Goal: Task Accomplishment & Management: Manage account settings

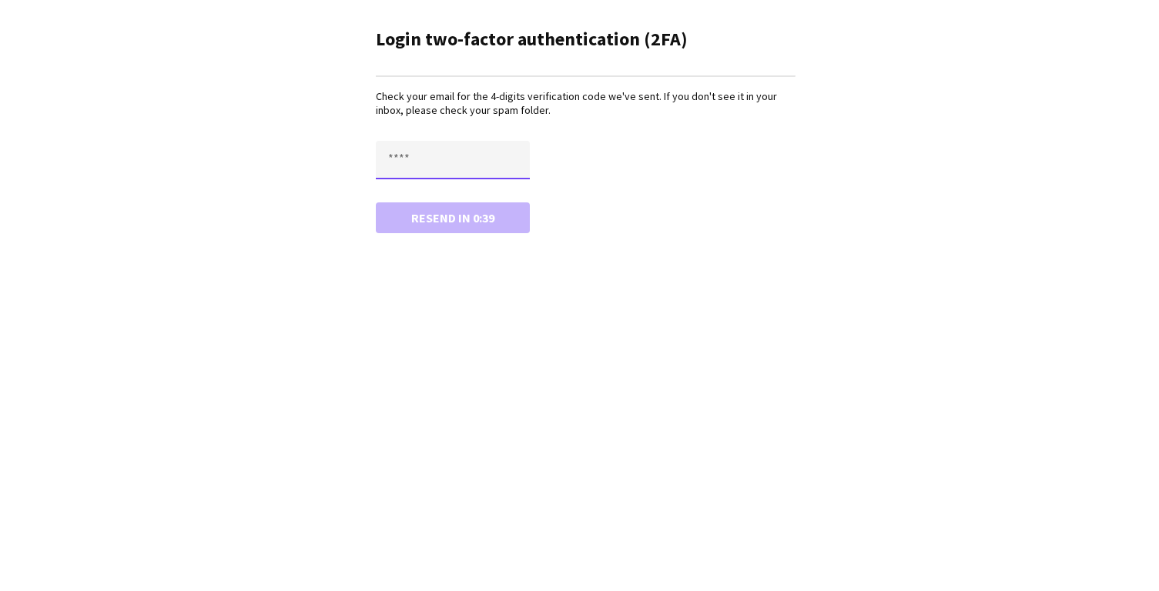
drag, startPoint x: 446, startPoint y: 159, endPoint x: 306, endPoint y: 159, distance: 139.3
click at [306, 159] on app-mfa-verify "Login two-factor authentication (2FA) Check your email for the 4-digits verific…" at bounding box center [579, 128] width 1159 height 256
type input "****"
click at [376, 202] on button "Confirm" at bounding box center [453, 217] width 154 height 31
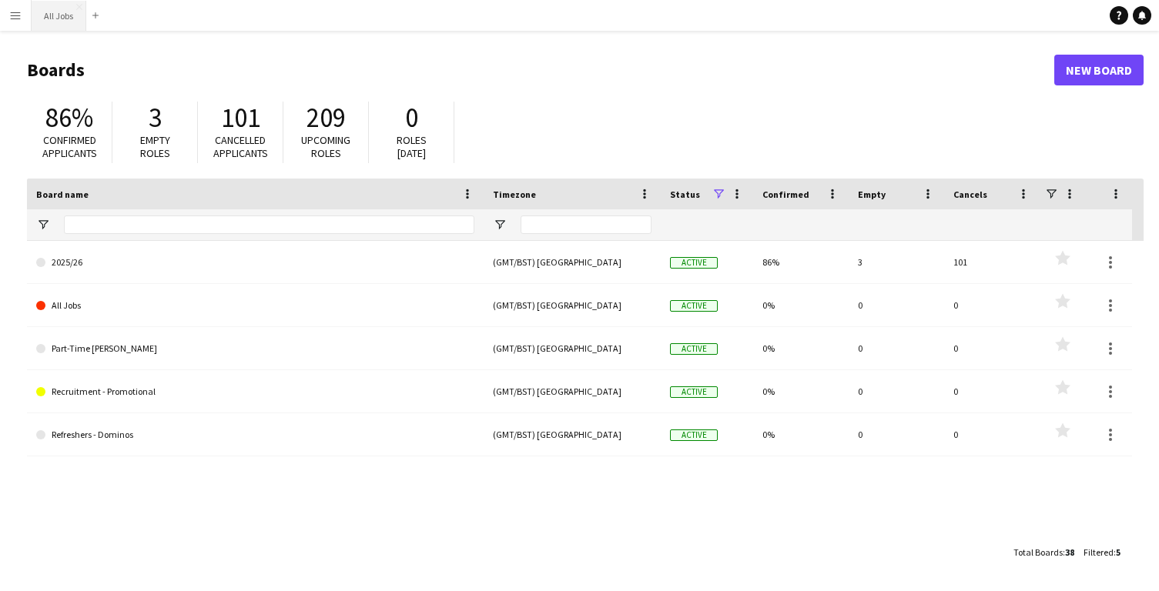
click at [58, 22] on button "All Jobs Close" at bounding box center [59, 16] width 55 height 30
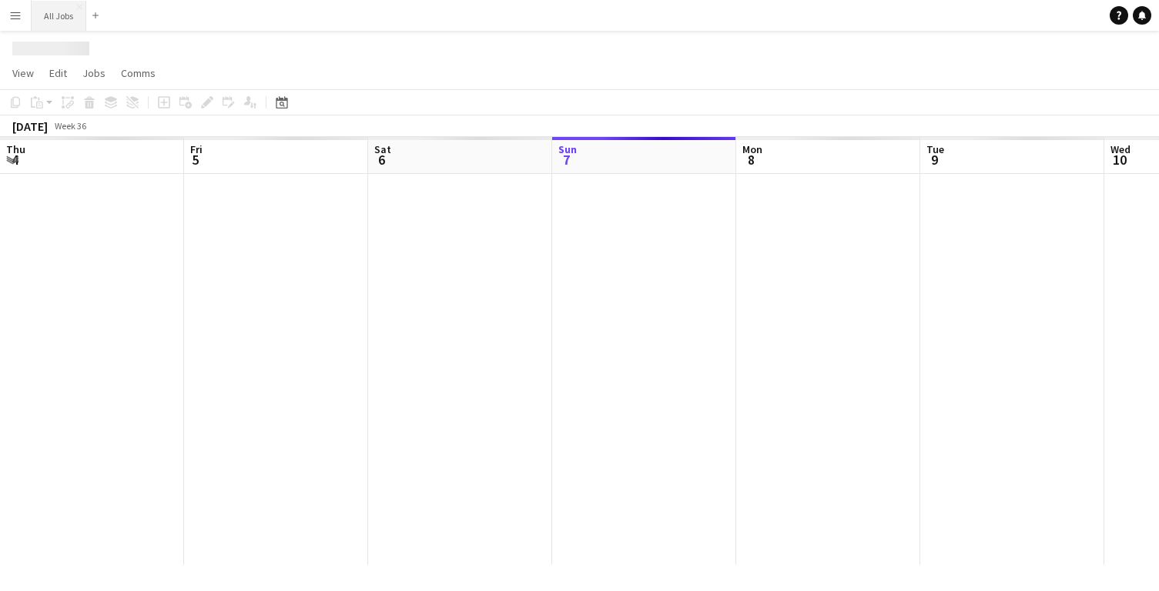
scroll to position [0, 368]
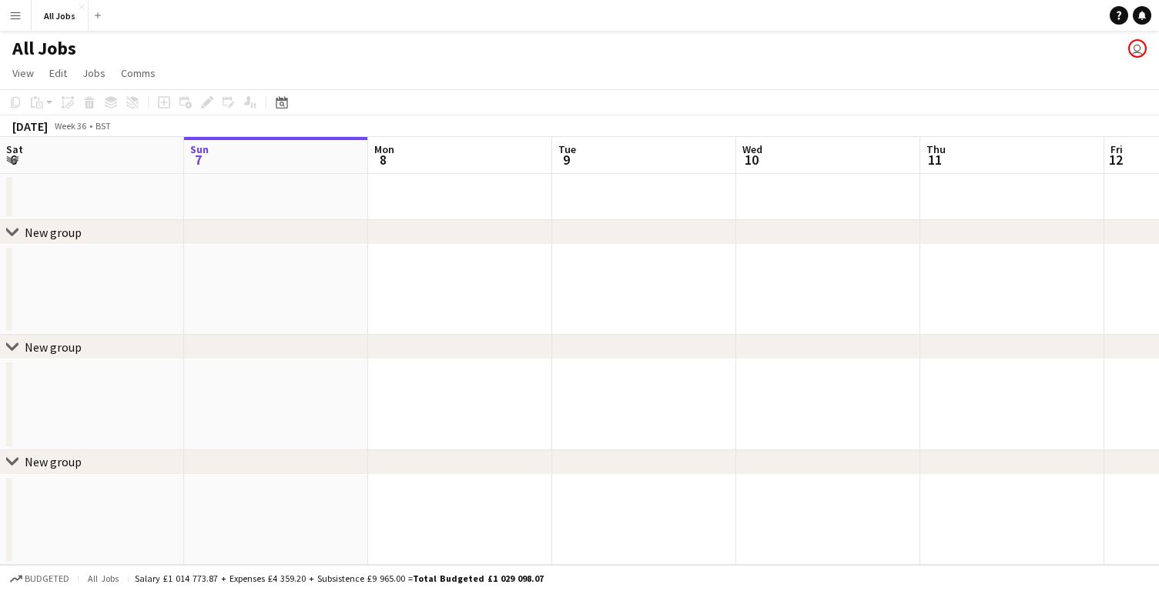
click at [14, 18] on app-icon "Menu" at bounding box center [15, 15] width 12 height 12
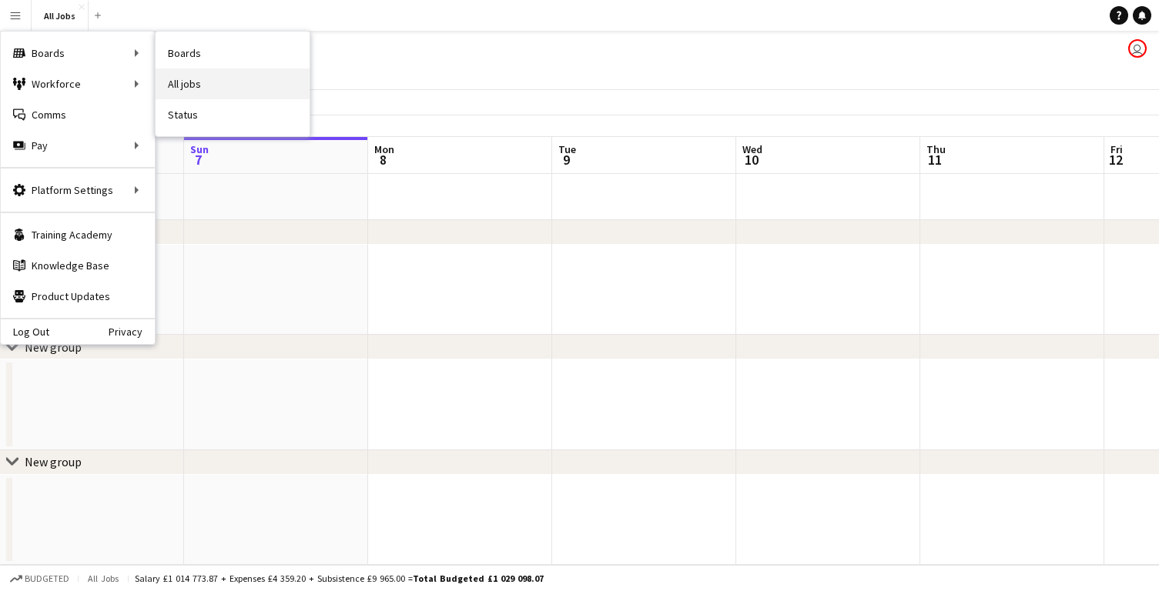
click at [183, 92] on link "All jobs" at bounding box center [233, 84] width 154 height 31
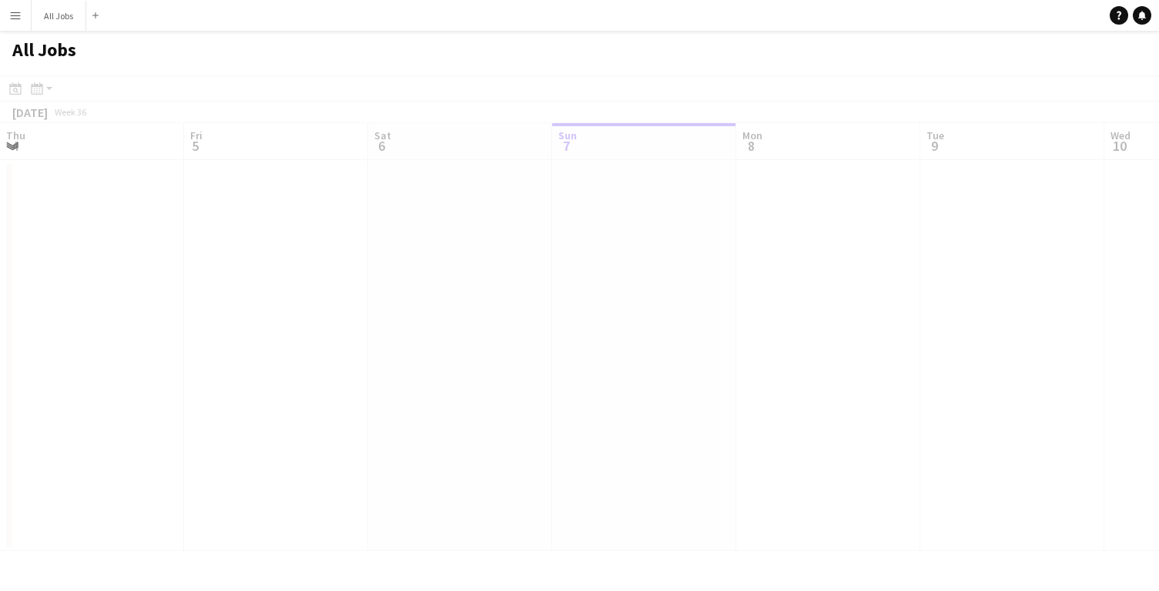
scroll to position [0, 368]
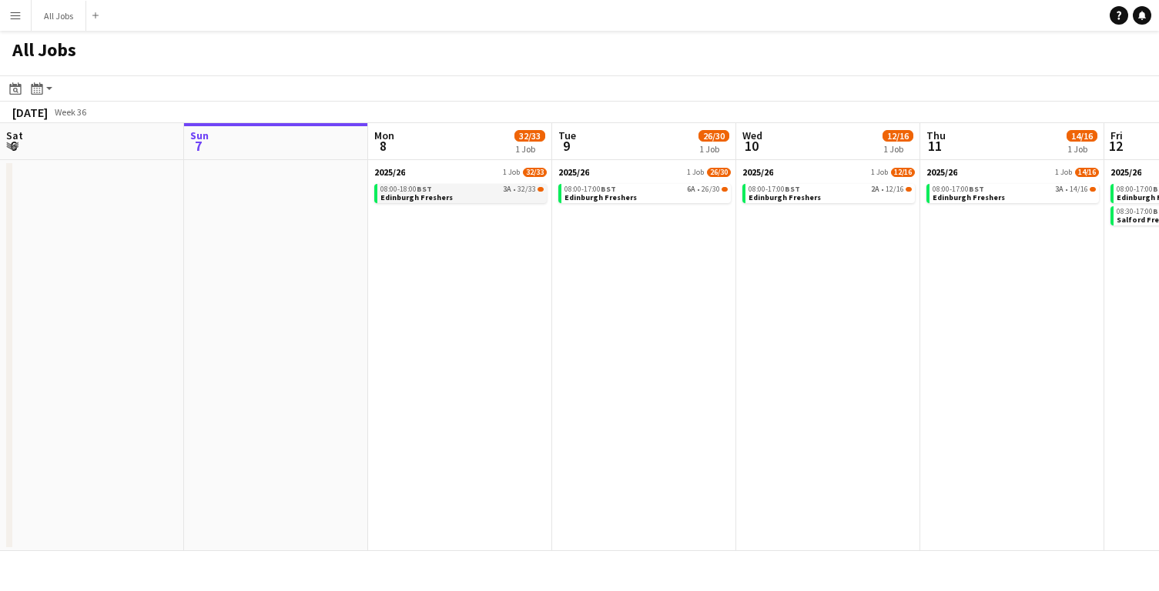
click at [442, 188] on div "08:00-18:00 BST 3A • 32/33" at bounding box center [461, 190] width 163 height 8
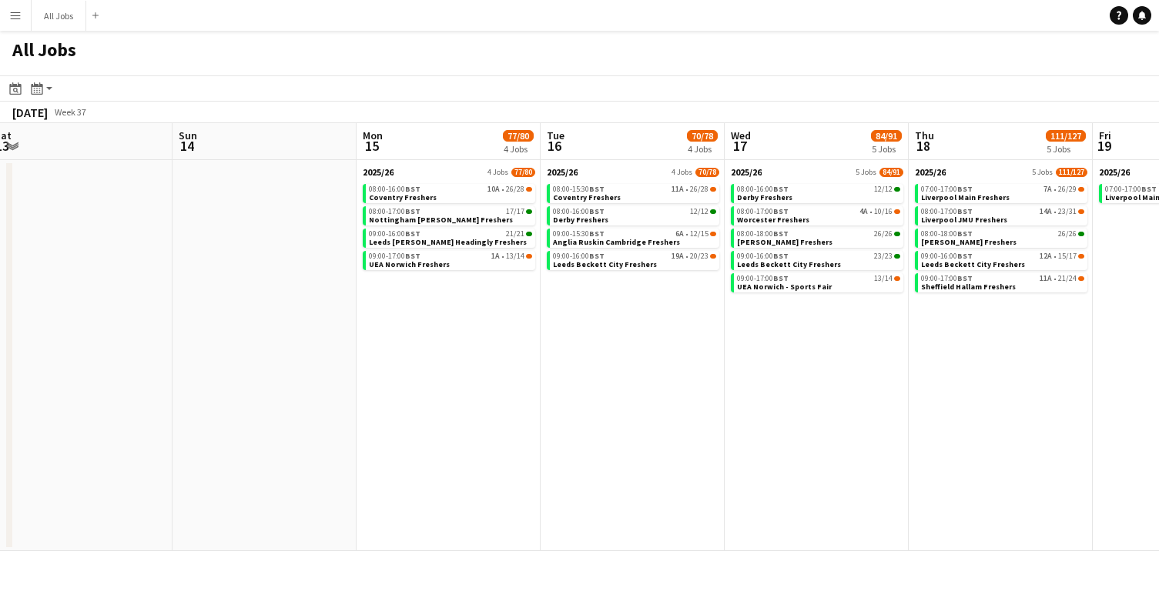
scroll to position [0, 427]
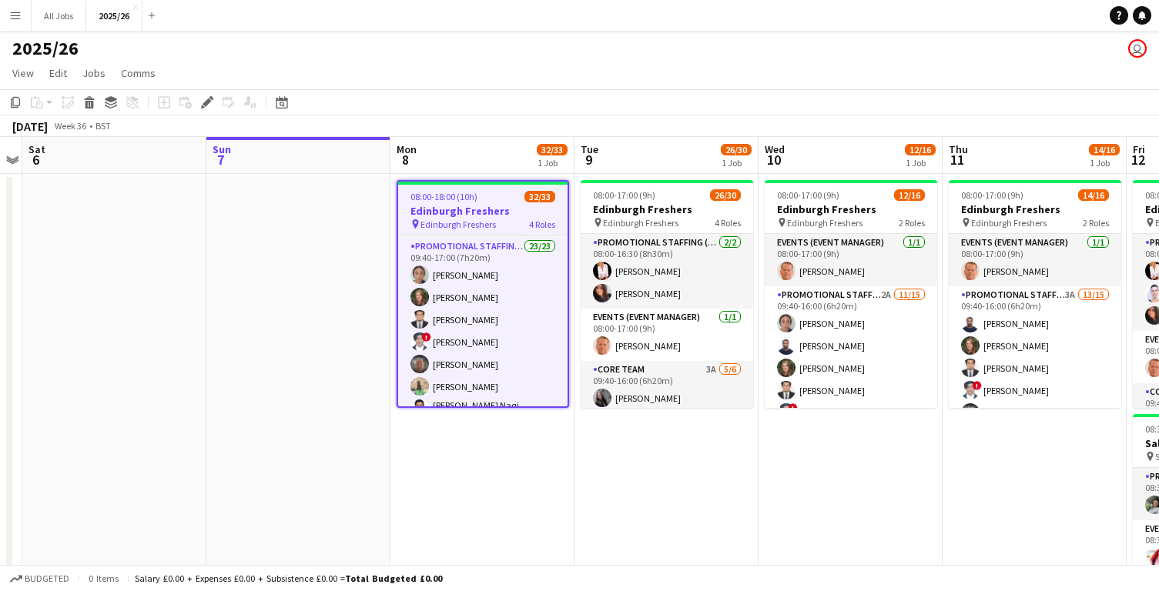
scroll to position [313, 0]
click at [1135, 53] on app-user-avatar "user" at bounding box center [1137, 48] width 18 height 18
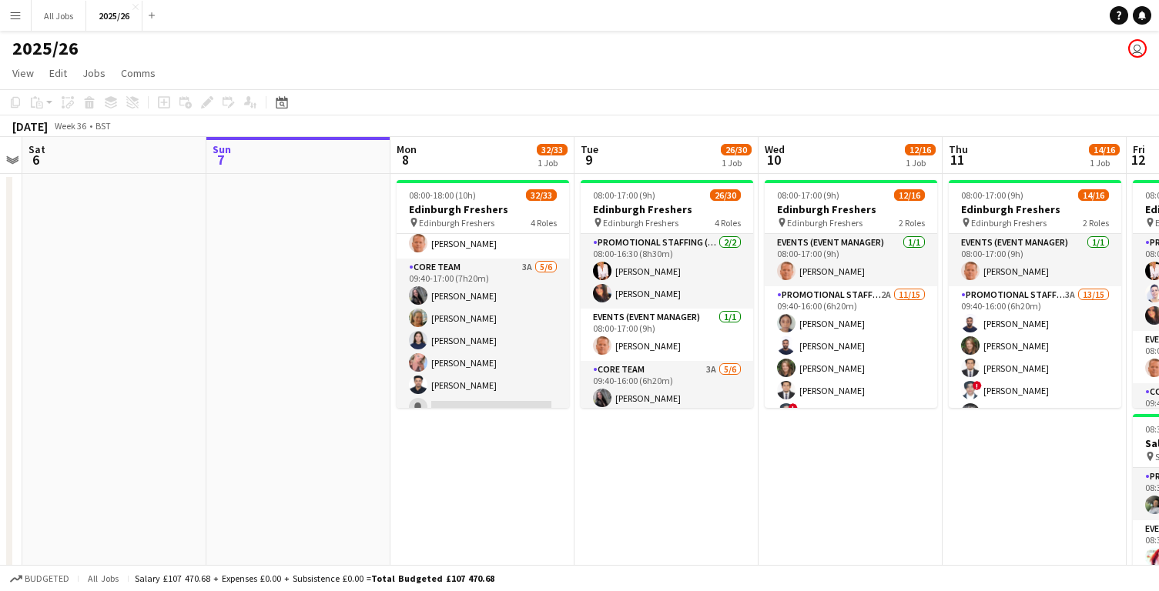
scroll to position [126, 0]
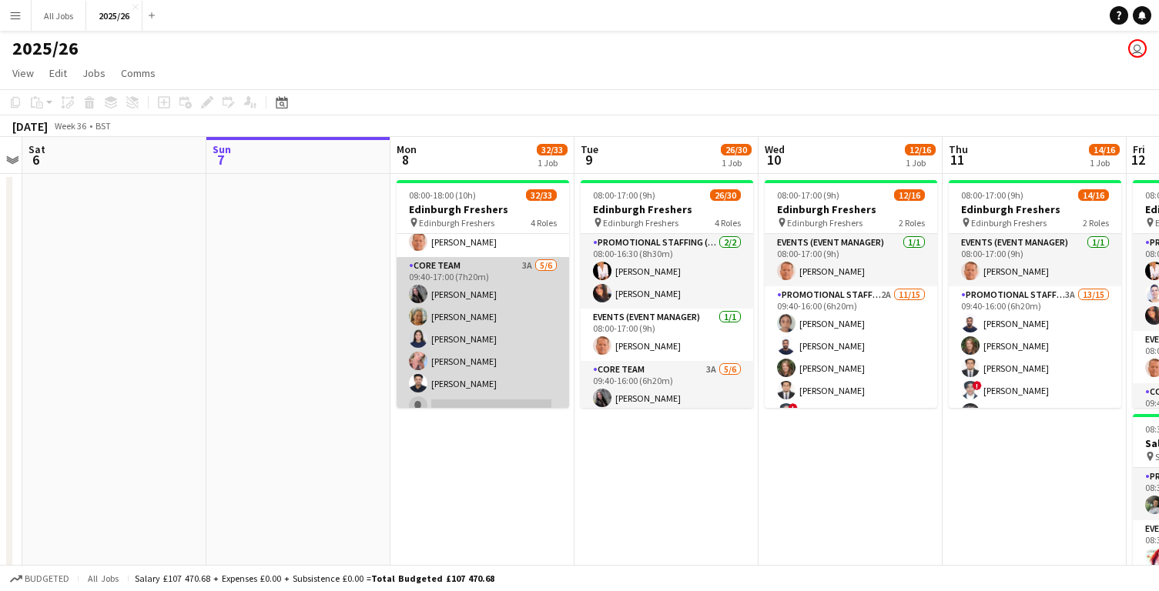
click at [436, 293] on app-card-role "Core Team 3A 5/6 09:40-17:00 (7h20m) Charlotte Newell Lianne Roy Mia Duncan Cic…" at bounding box center [482, 339] width 172 height 164
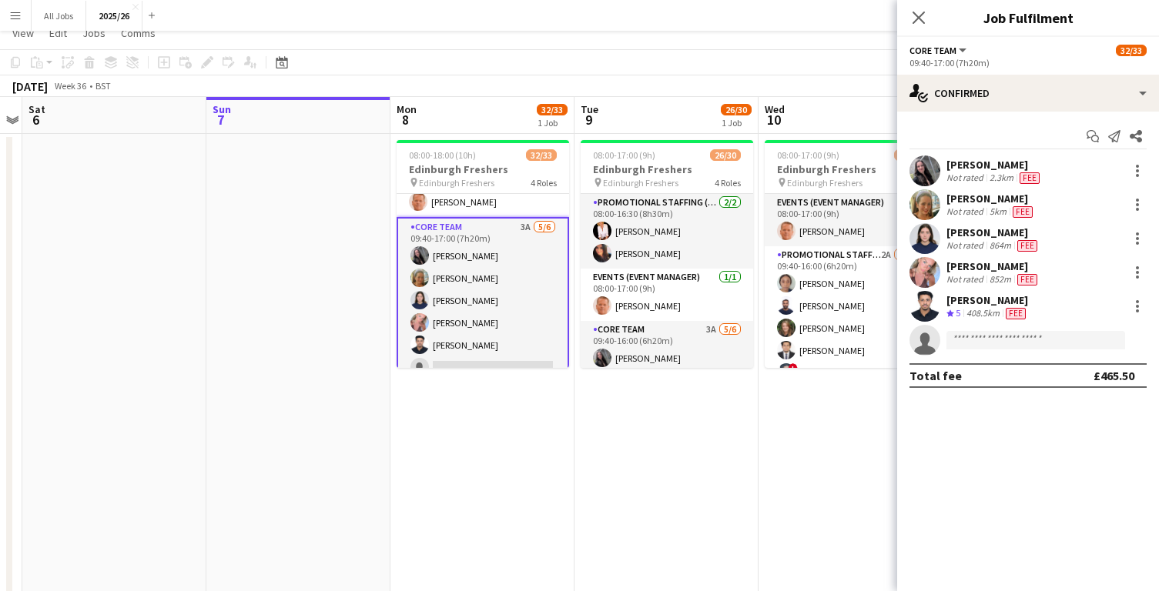
scroll to position [41, 0]
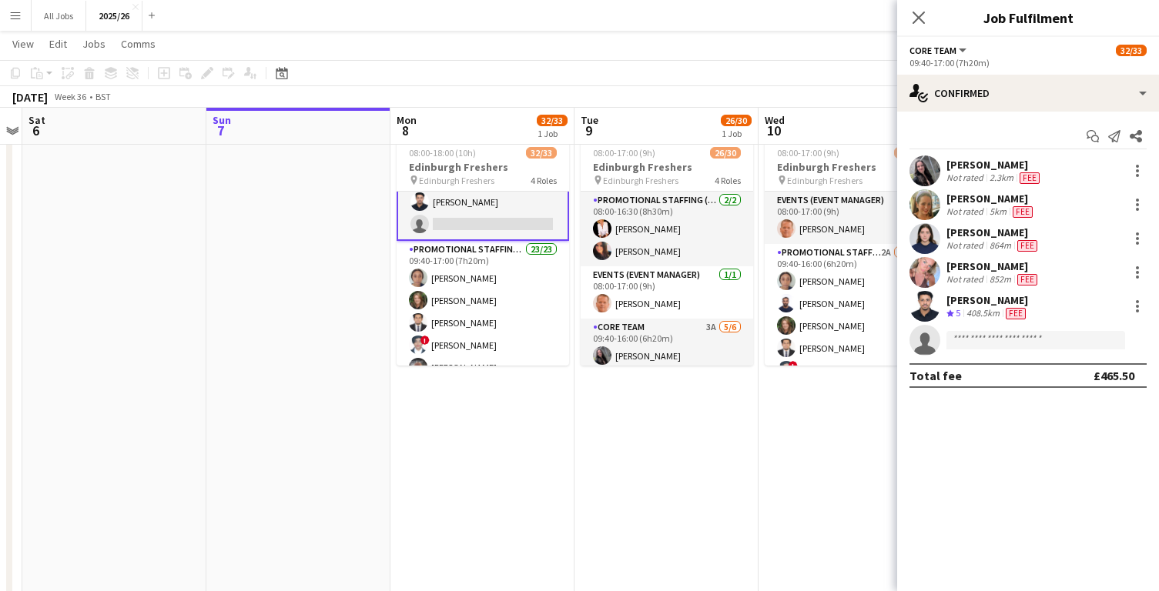
click at [504, 281] on app-card-role "Promotional Staffing (Brand Ambassadors) 23/23 09:40-17:00 (7h20m) Vivian Anazi…" at bounding box center [482, 517] width 172 height 553
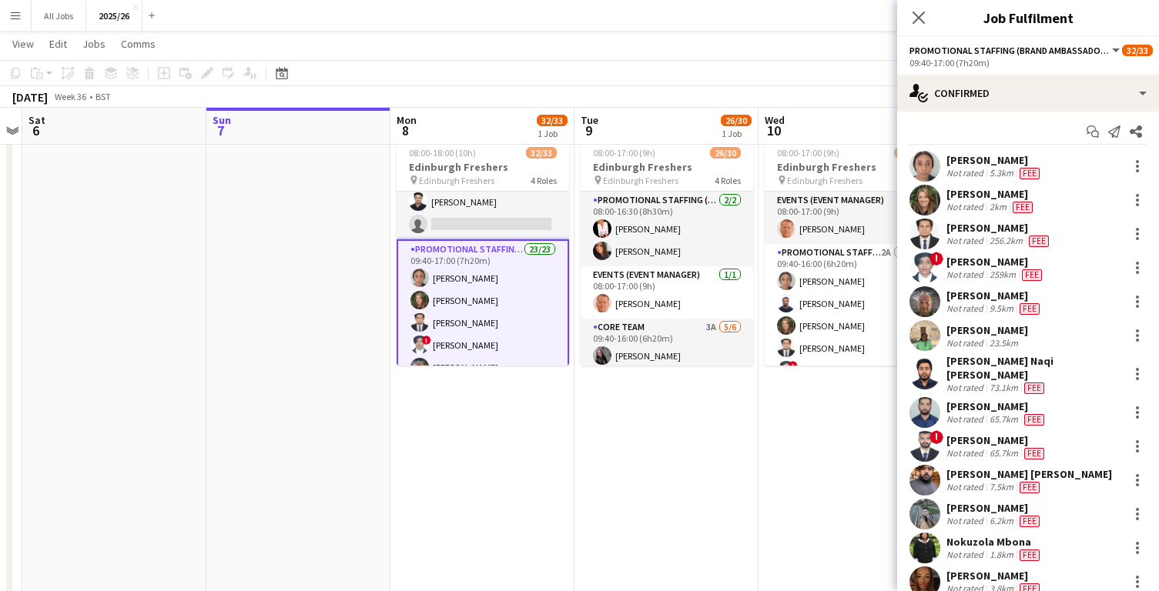
scroll to position [1, 0]
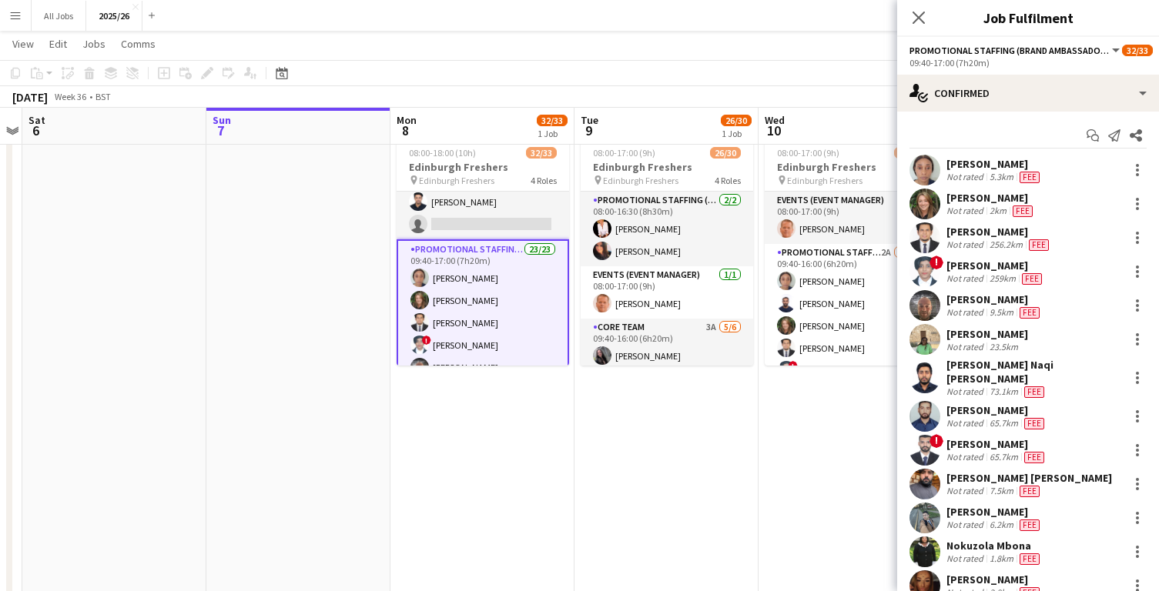
click at [952, 176] on div "Not rated" at bounding box center [966, 177] width 40 height 12
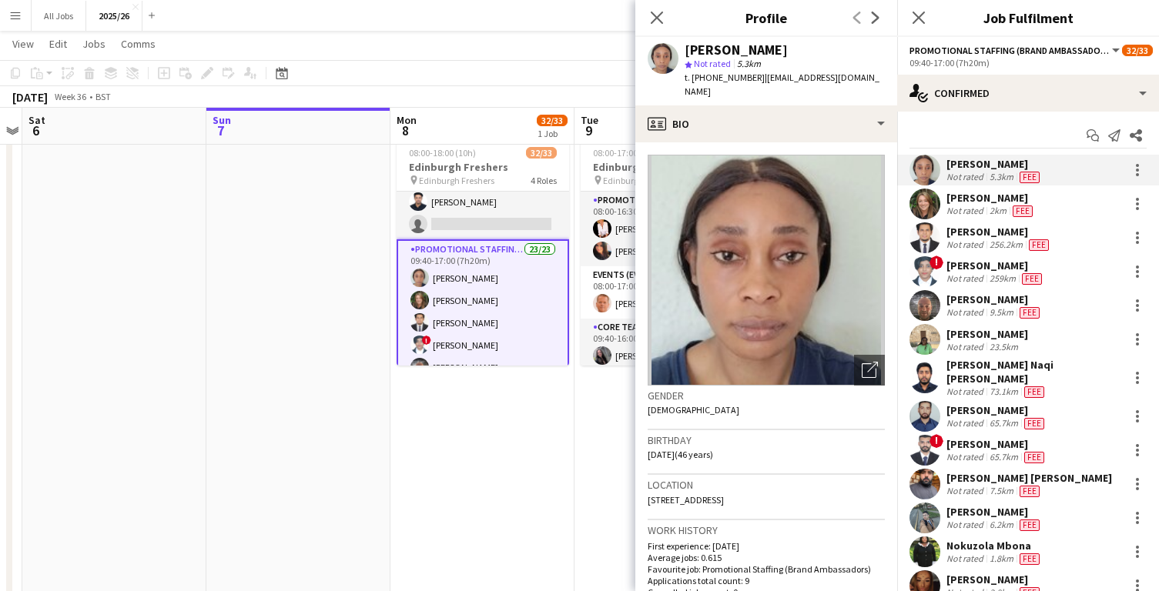
click at [958, 196] on div "Sarah Howley" at bounding box center [990, 198] width 89 height 14
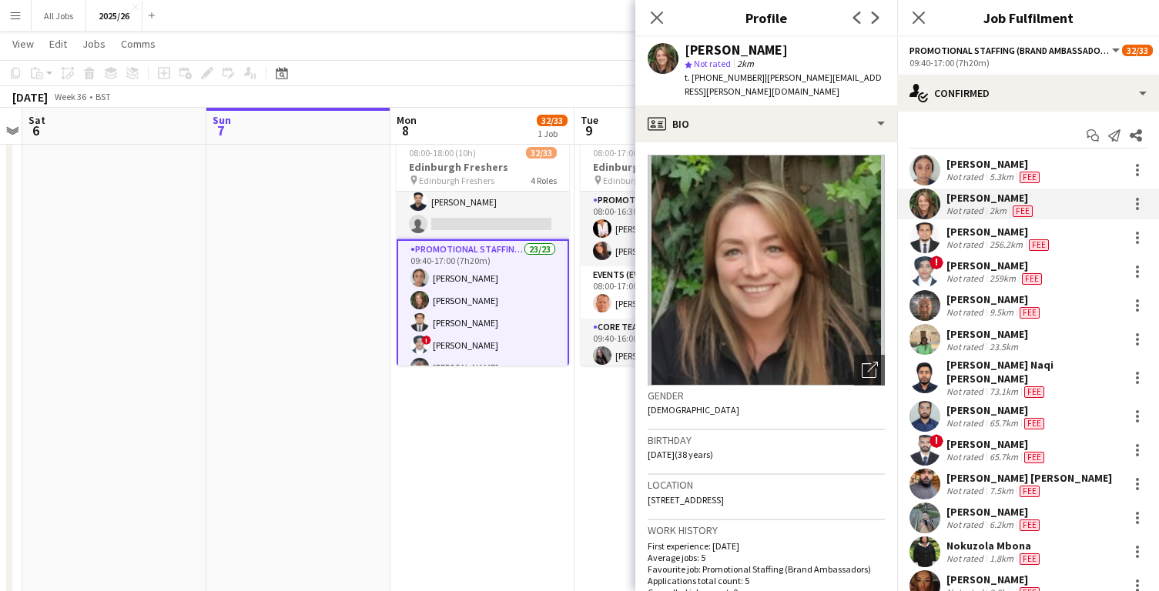
click at [978, 273] on div "Not rated" at bounding box center [966, 279] width 40 height 12
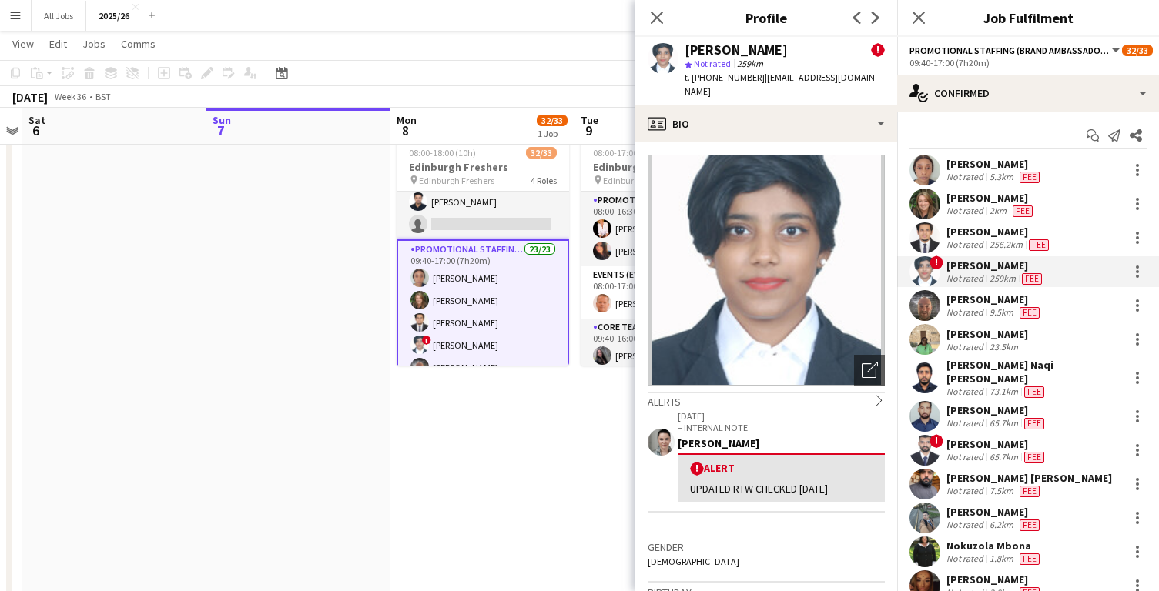
click at [979, 311] on div "Not rated" at bounding box center [966, 312] width 40 height 12
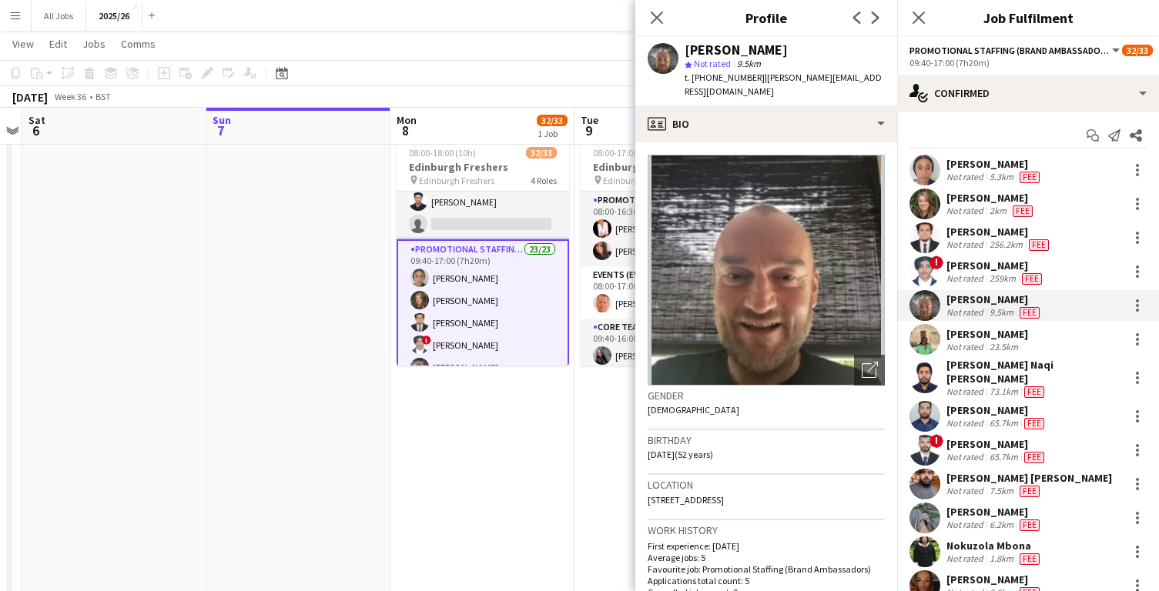
click at [982, 336] on div "Panashe Mupudzi" at bounding box center [987, 334] width 82 height 14
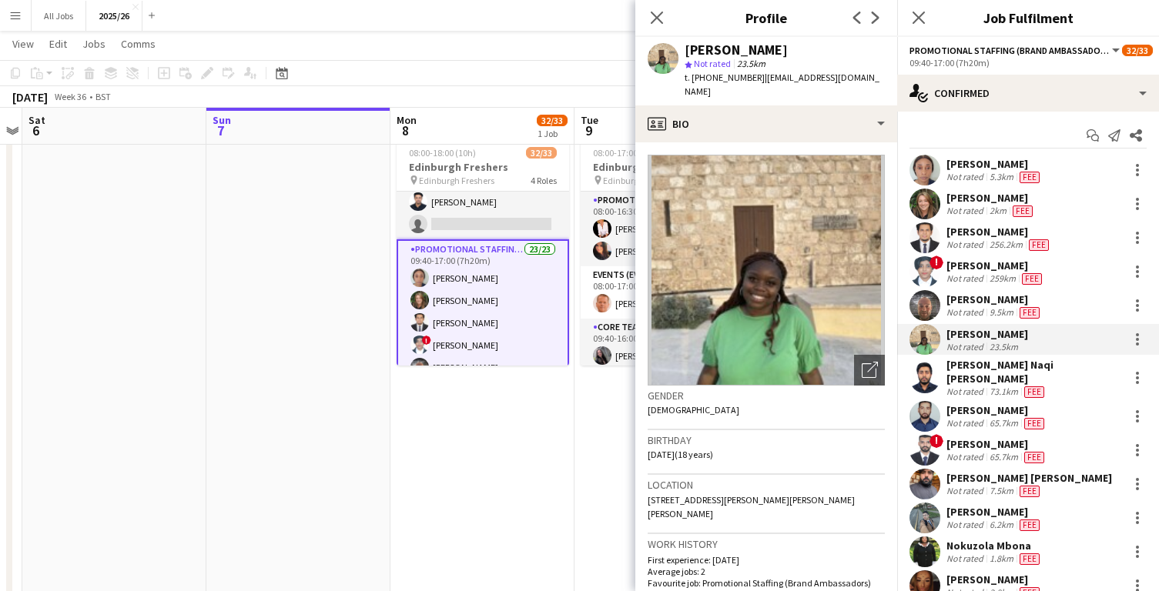
click at [982, 386] on div "Not rated" at bounding box center [966, 392] width 40 height 12
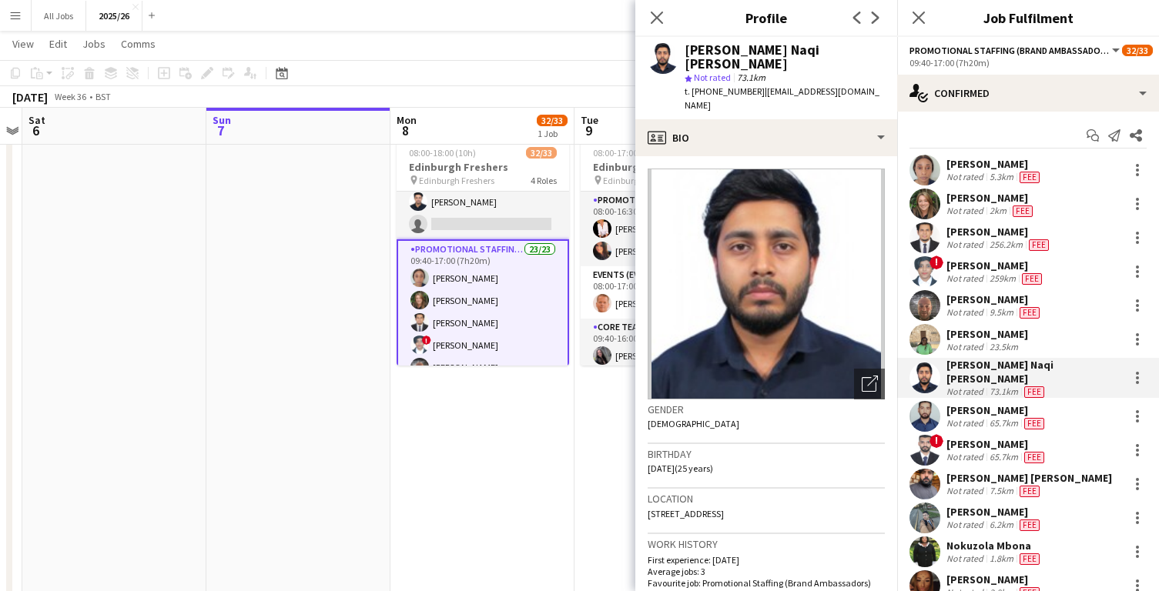
click at [988, 417] on div "65.7km" at bounding box center [1003, 423] width 35 height 12
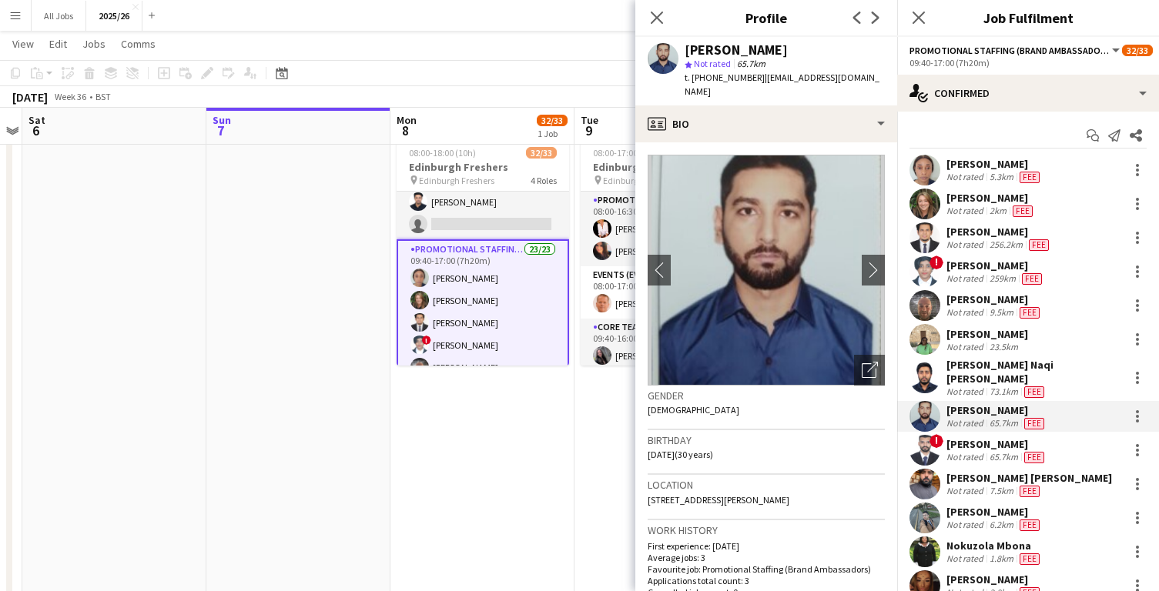
click at [994, 453] on div "! Muhammad Salman Not rated 65.7km Fee" at bounding box center [1028, 450] width 262 height 31
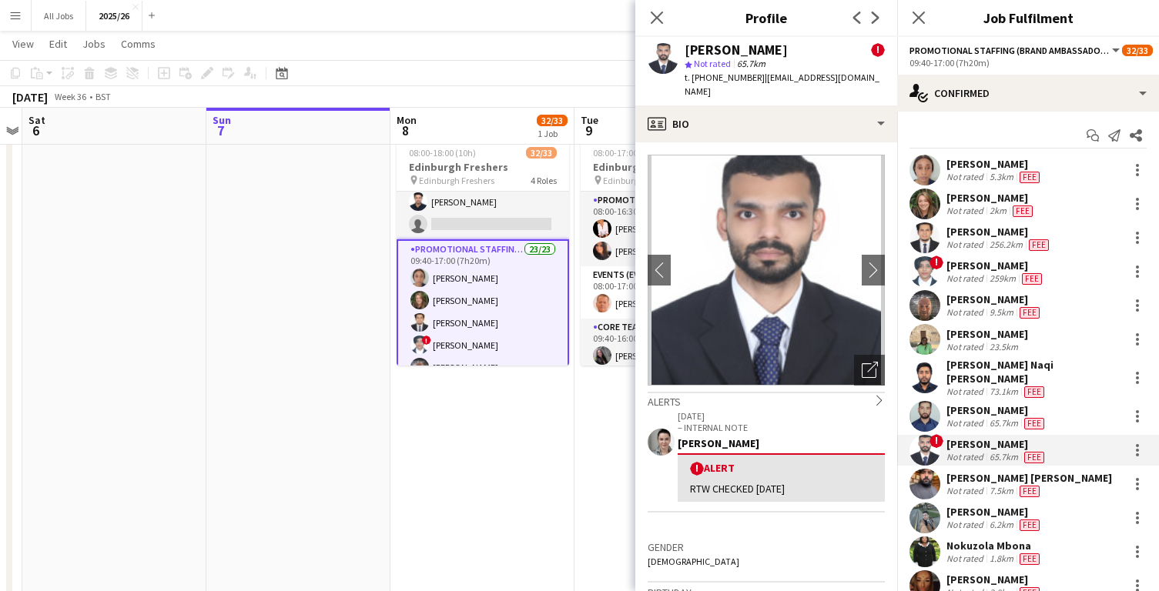
click at [995, 475] on div "syed ali murtaza" at bounding box center [1029, 478] width 166 height 14
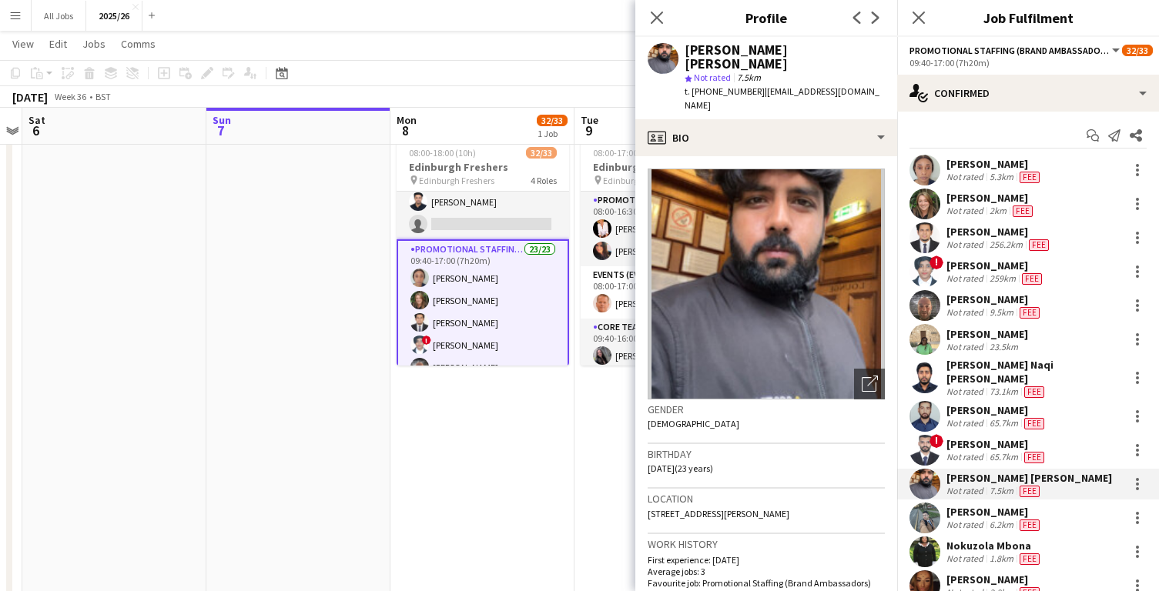
click at [993, 505] on div "Aniss Zine" at bounding box center [994, 512] width 96 height 14
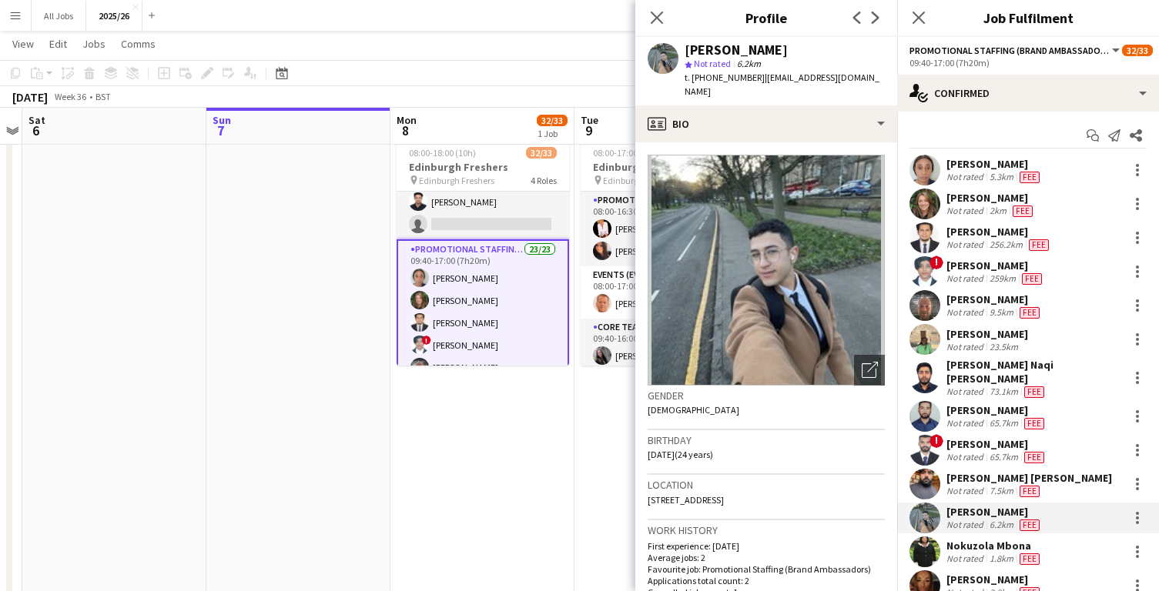
click at [991, 474] on div "syed ali murtaza" at bounding box center [1029, 478] width 166 height 14
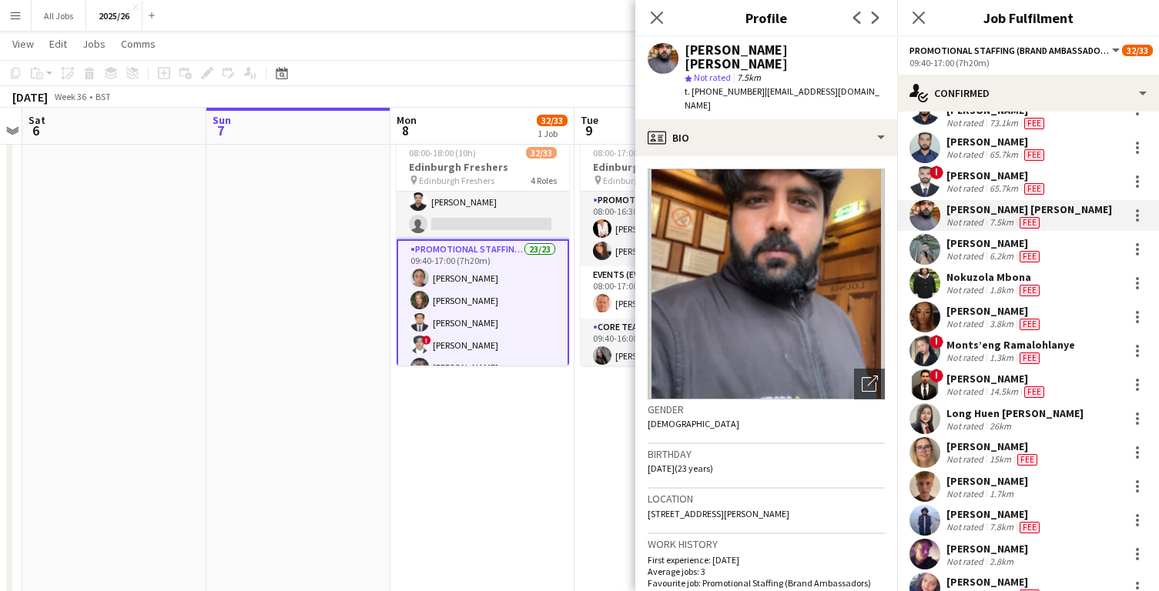
scroll to position [262, 0]
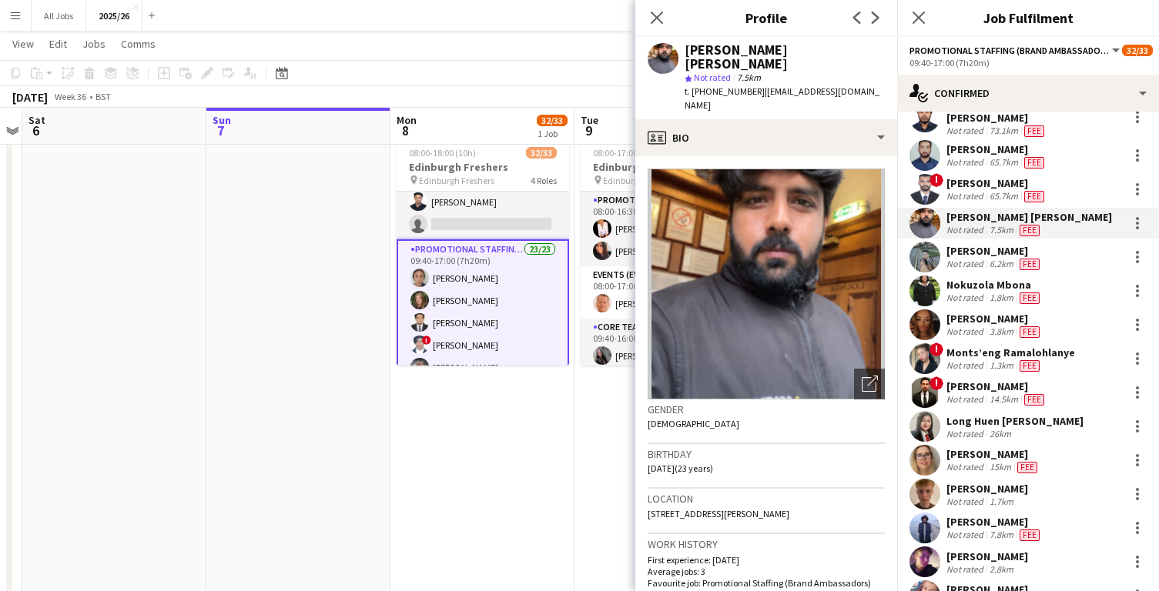
click at [955, 246] on div "Aniss Zine" at bounding box center [994, 251] width 96 height 14
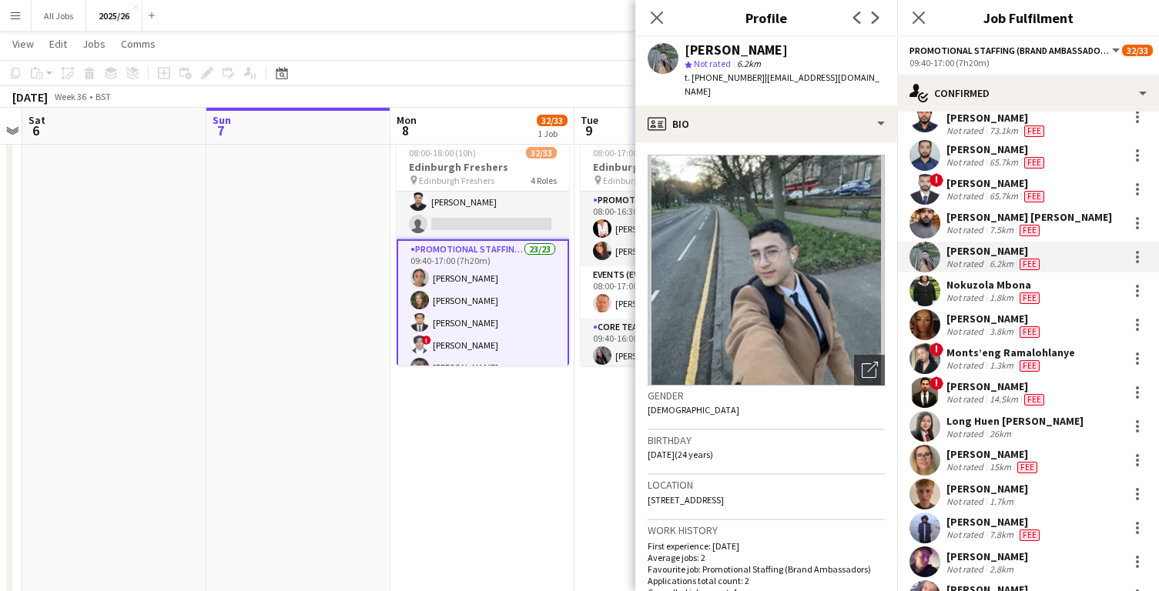
click at [962, 278] on div "Nokuzola Mbona" at bounding box center [994, 285] width 96 height 14
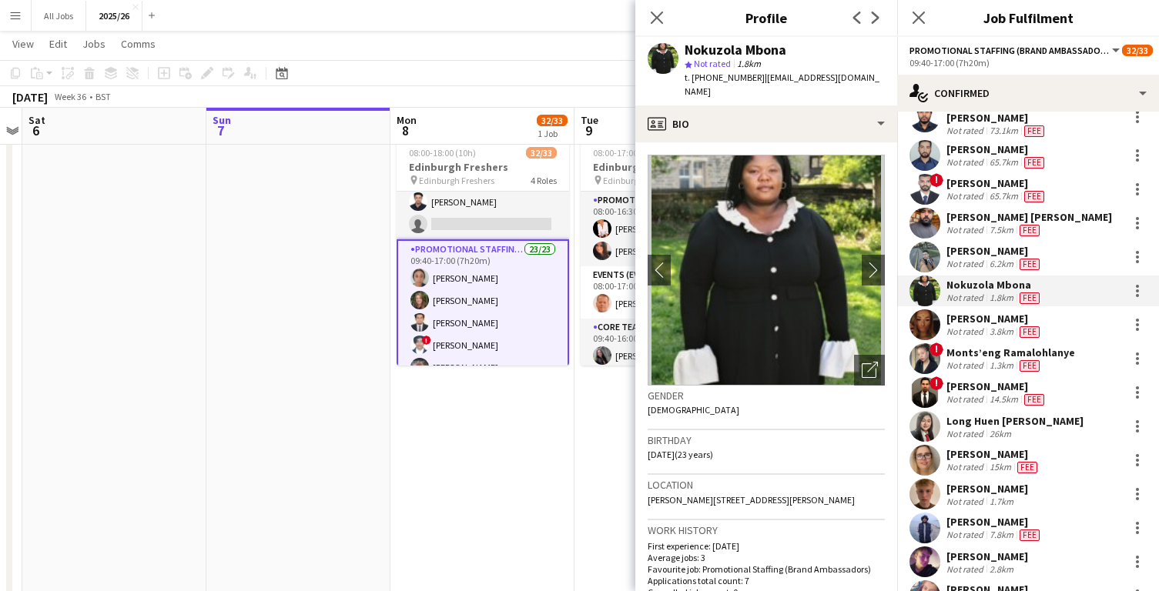
click at [968, 312] on div "Tiffany Norris" at bounding box center [994, 319] width 96 height 14
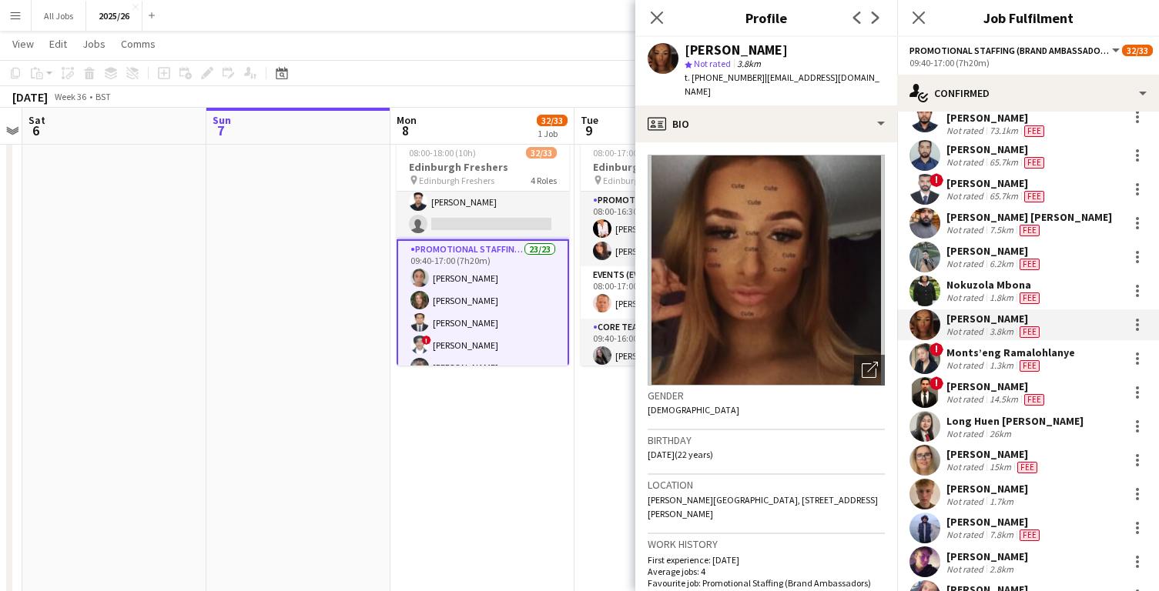
click at [973, 360] on div "Not rated" at bounding box center [966, 366] width 40 height 12
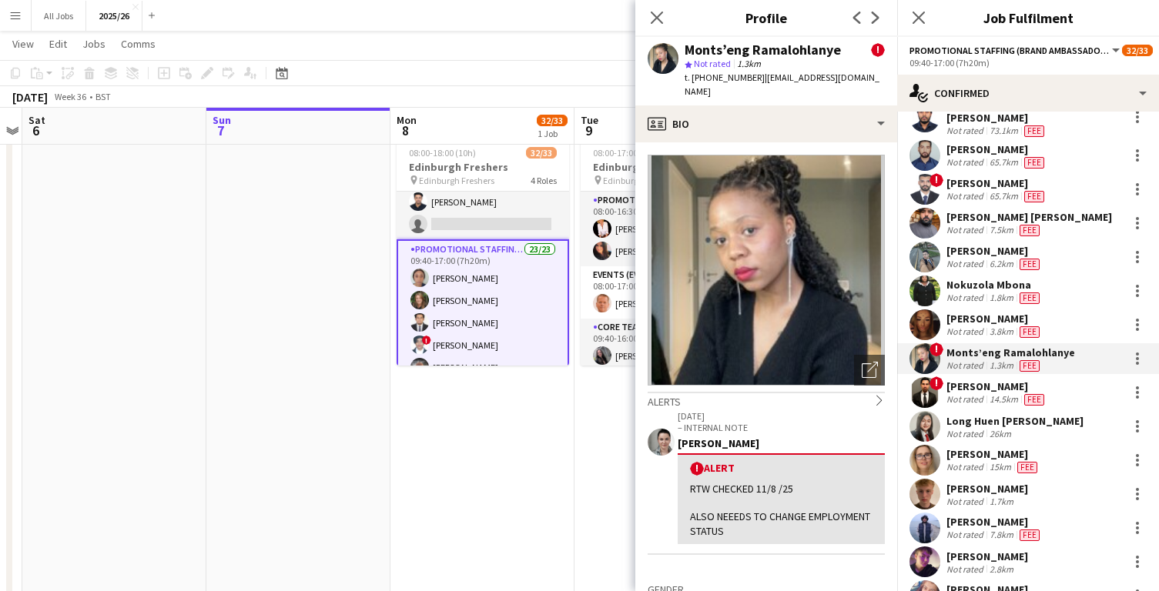
click at [977, 383] on div "Muhammad Zeeshan" at bounding box center [996, 387] width 101 height 14
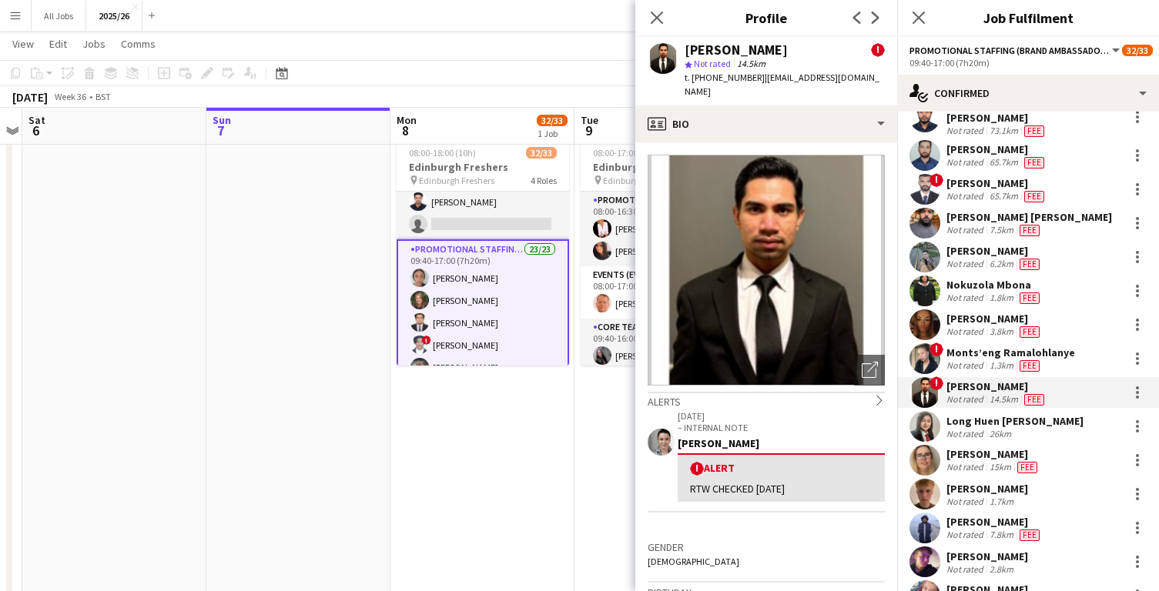
click at [986, 428] on div "26km" at bounding box center [1000, 434] width 28 height 12
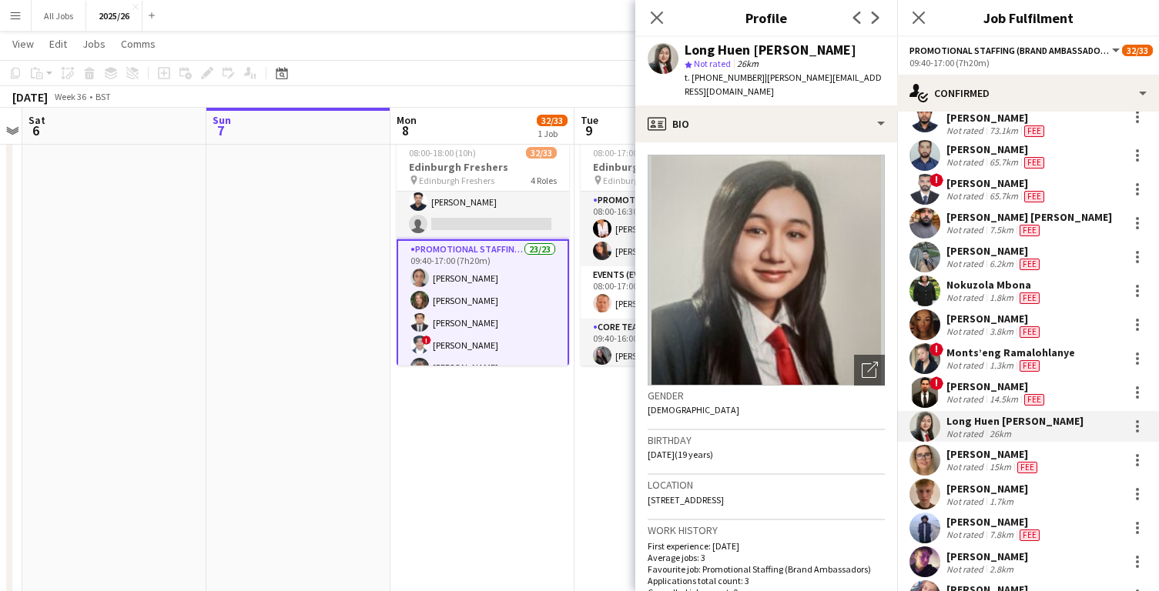
click at [988, 447] on div "Anna Nisbet" at bounding box center [993, 454] width 94 height 14
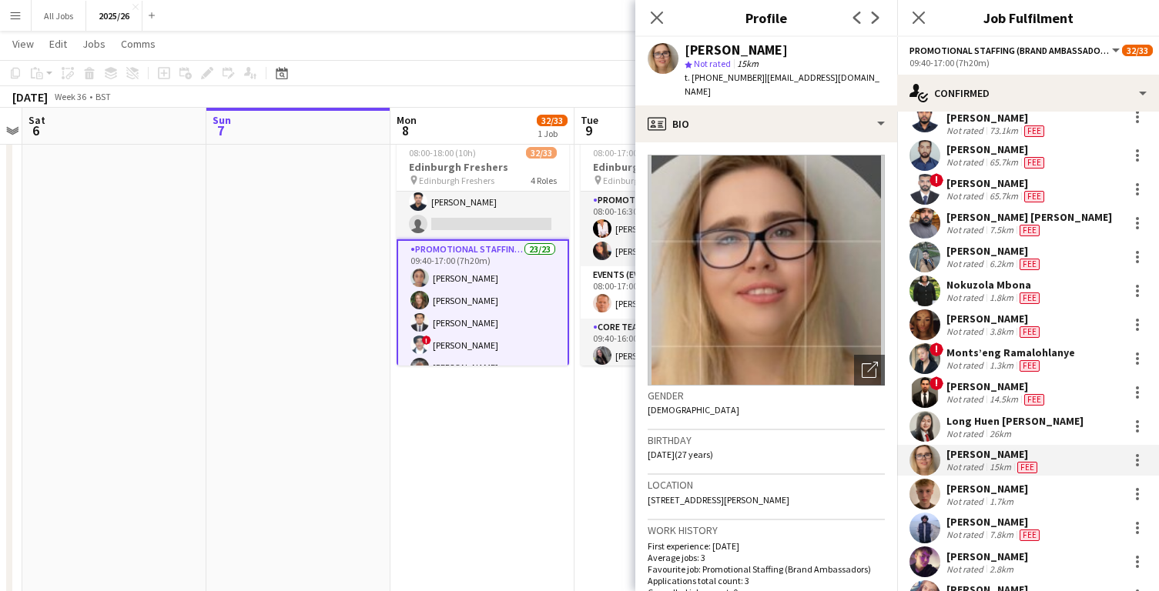
click at [989, 482] on div "Campbell Harrison" at bounding box center [987, 489] width 82 height 14
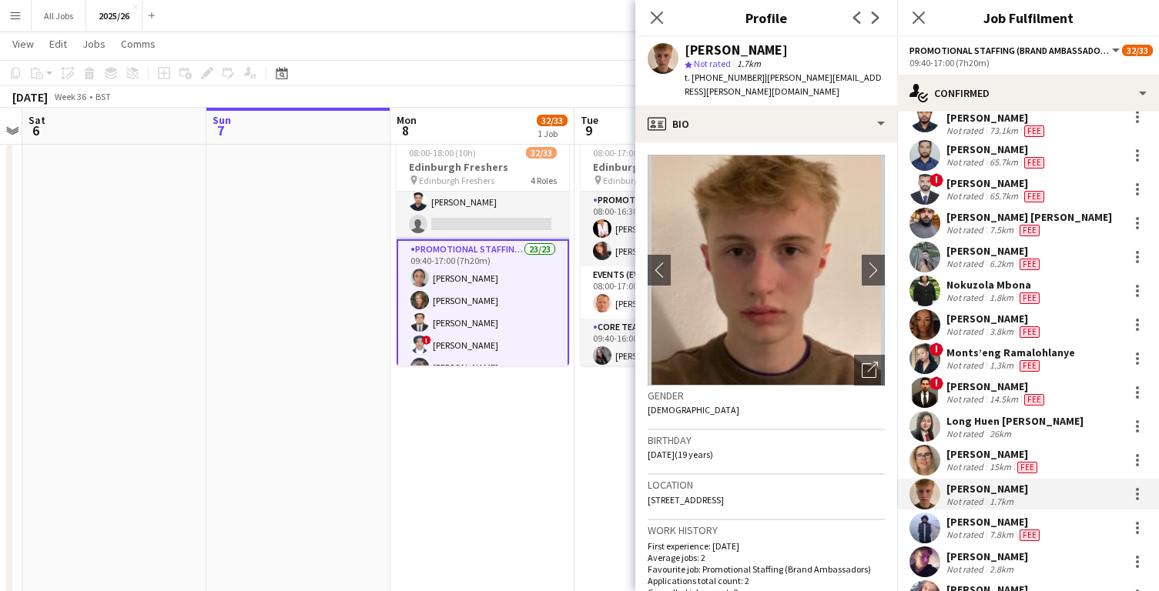
click at [999, 515] on div "Naqash Nadeem" at bounding box center [994, 522] width 96 height 14
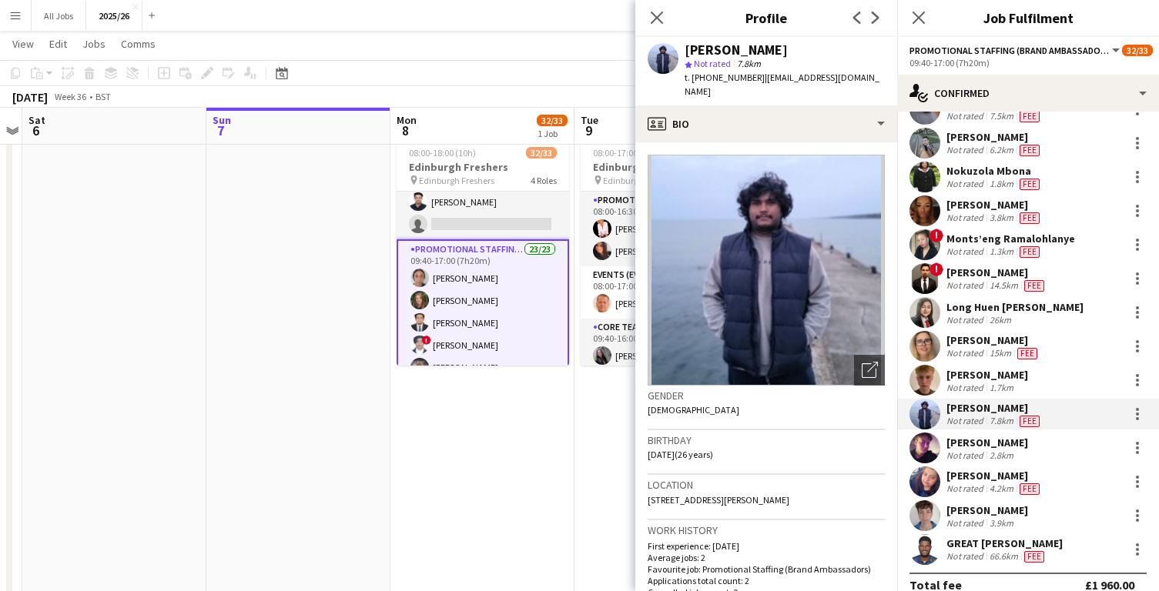
scroll to position [385, 0]
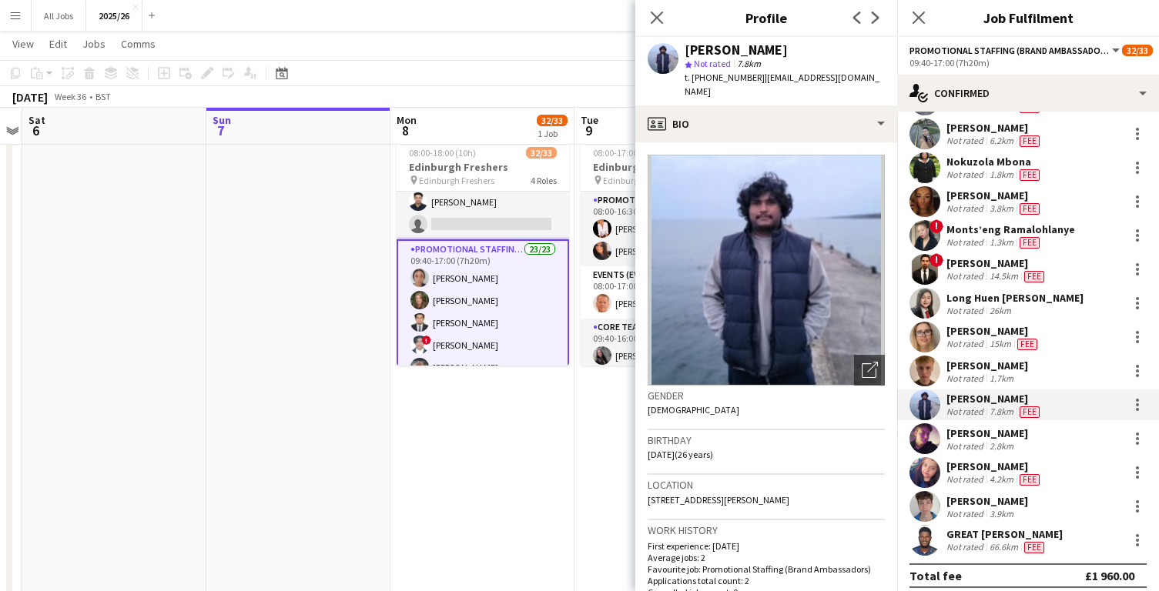
click at [960, 441] on div "Not rated" at bounding box center [966, 446] width 40 height 12
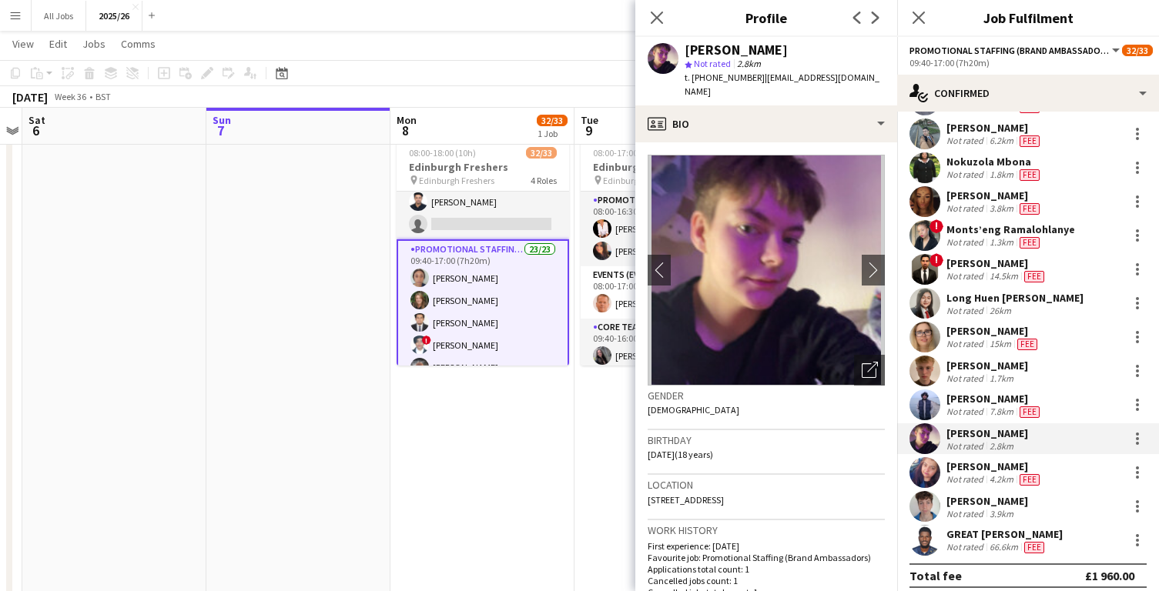
click at [962, 463] on div "Nazia Khalid" at bounding box center [994, 467] width 96 height 14
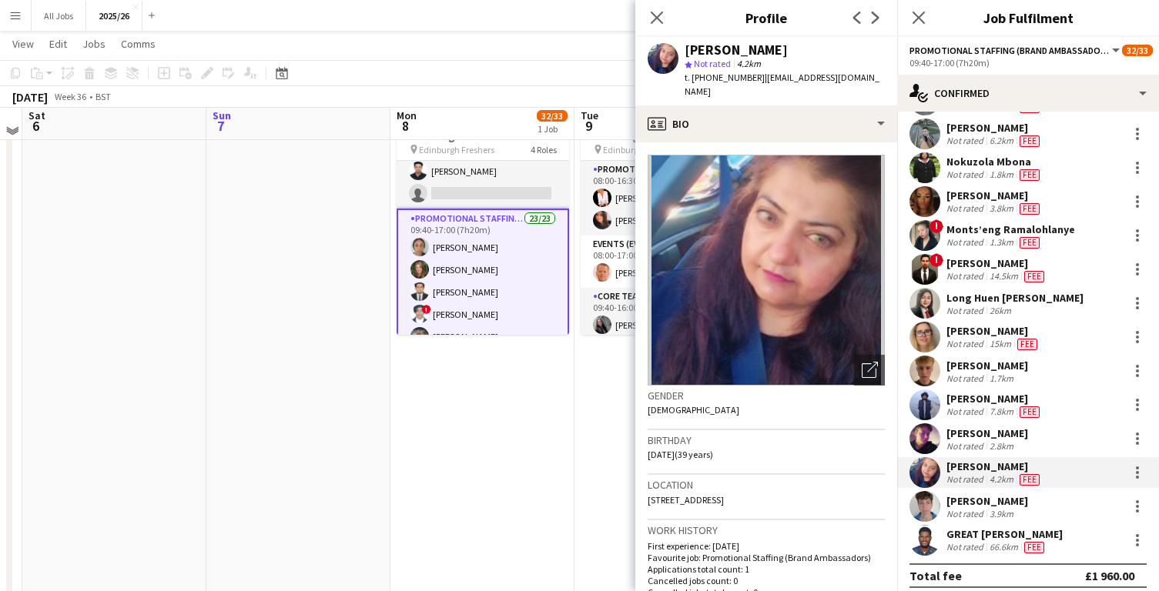
scroll to position [74, 0]
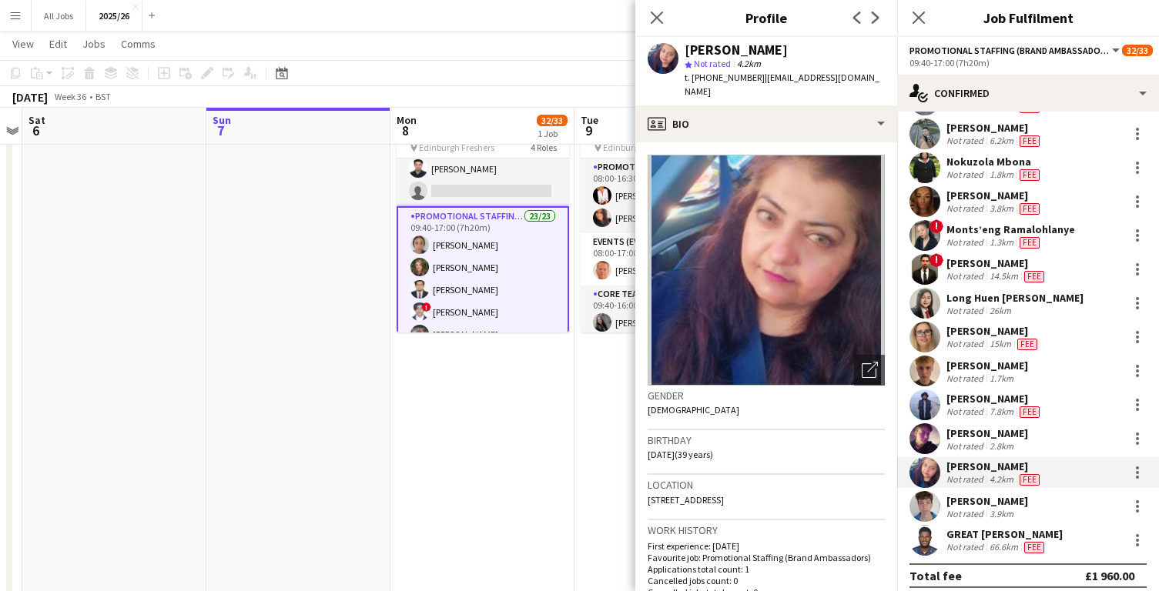
click at [982, 494] on div "Angus Gardner" at bounding box center [987, 501] width 82 height 14
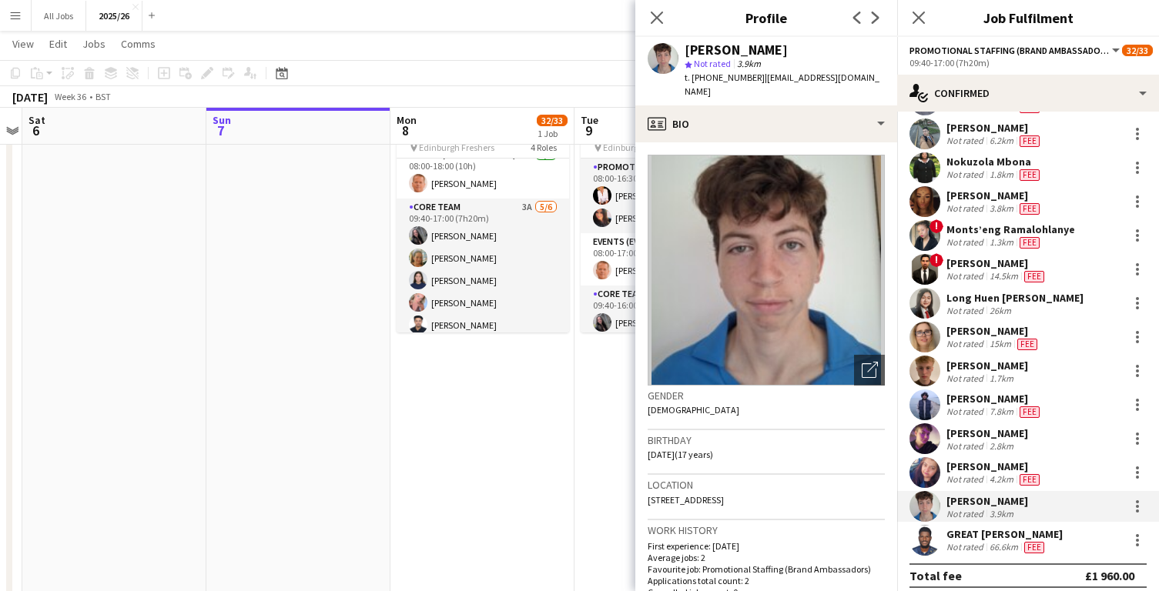
scroll to position [106, 0]
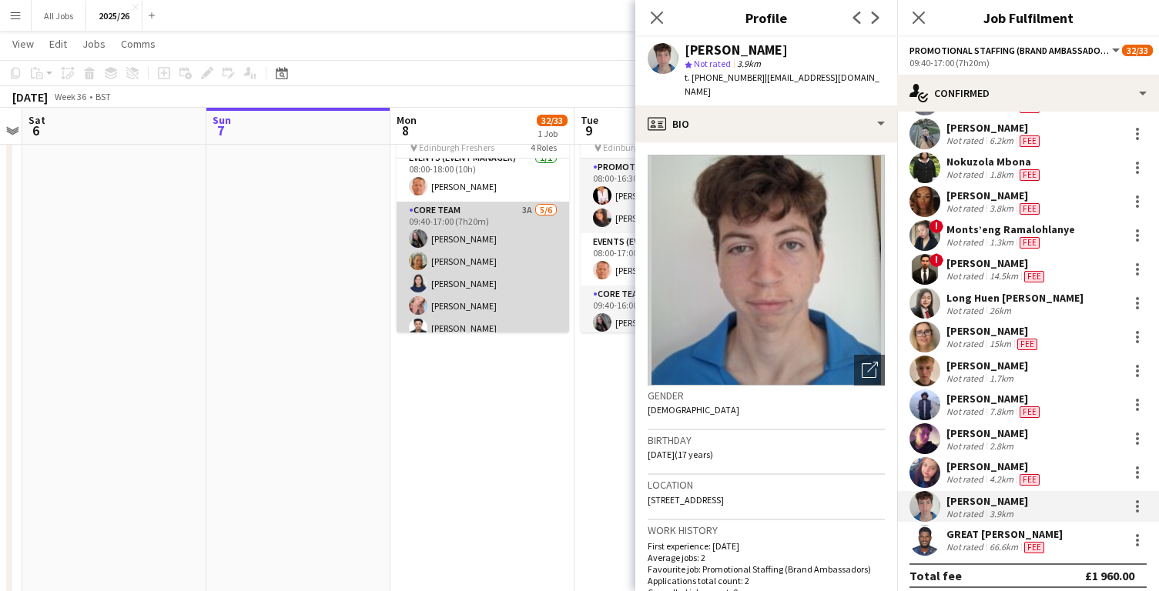
click at [483, 243] on app-card-role "Core Team 3A 5/6 09:40-17:00 (7h20m) Charlotte Newell Lianne Roy Mia Duncan Cic…" at bounding box center [482, 284] width 172 height 164
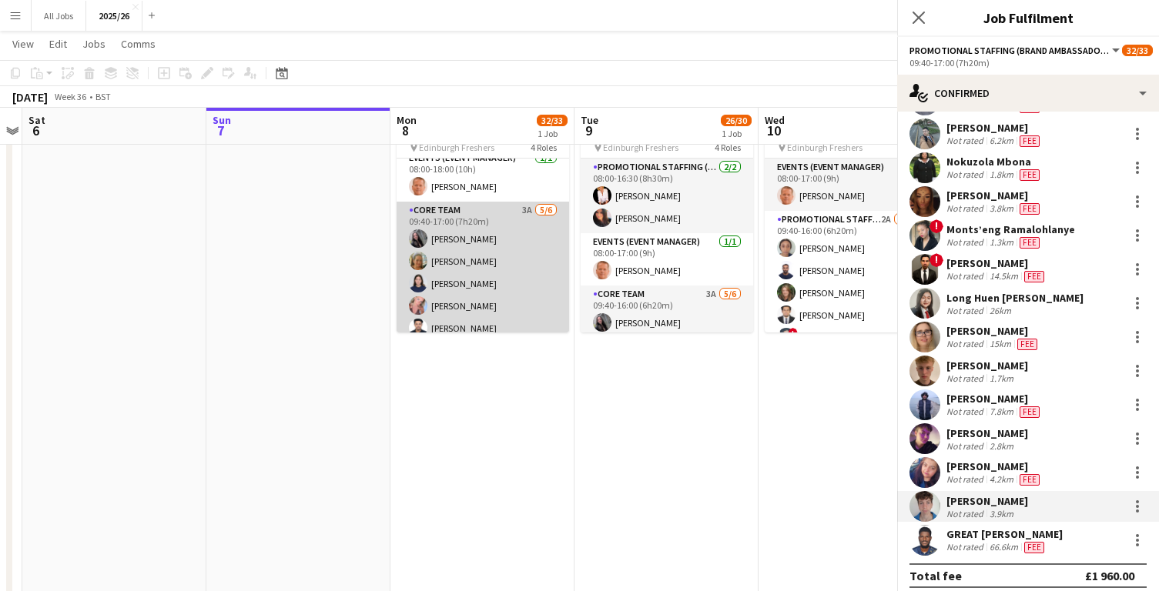
scroll to position [0, 0]
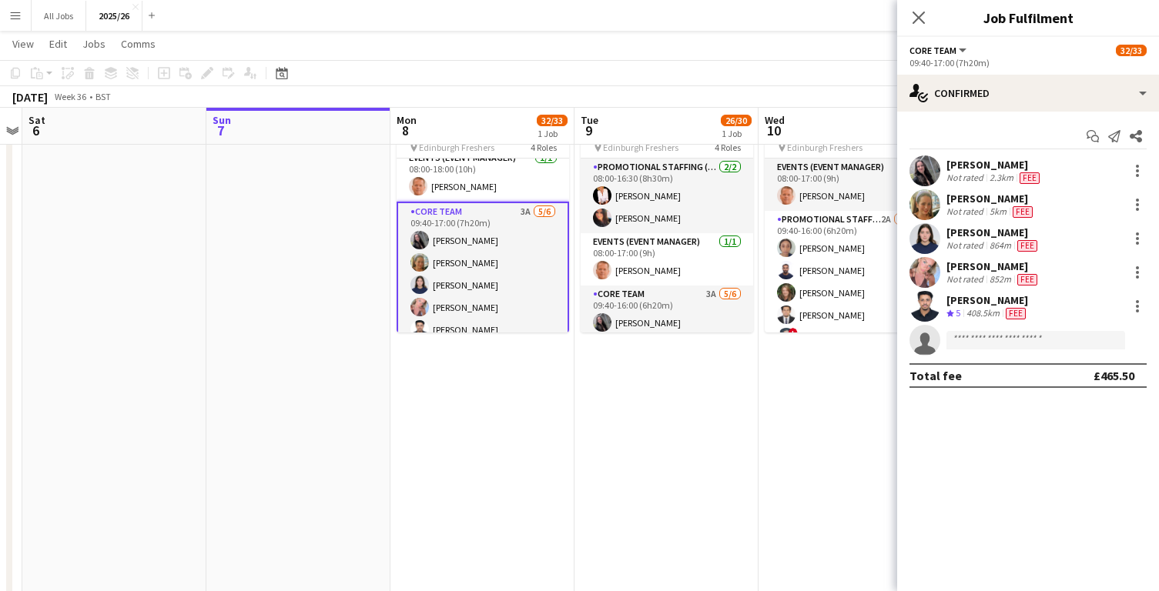
click at [966, 152] on div "Start chat Send notification Share Charlotte Newell Not rated 2.3km Fee Lianne …" at bounding box center [1028, 256] width 262 height 289
click at [969, 169] on div "Charlotte Newell" at bounding box center [994, 165] width 96 height 14
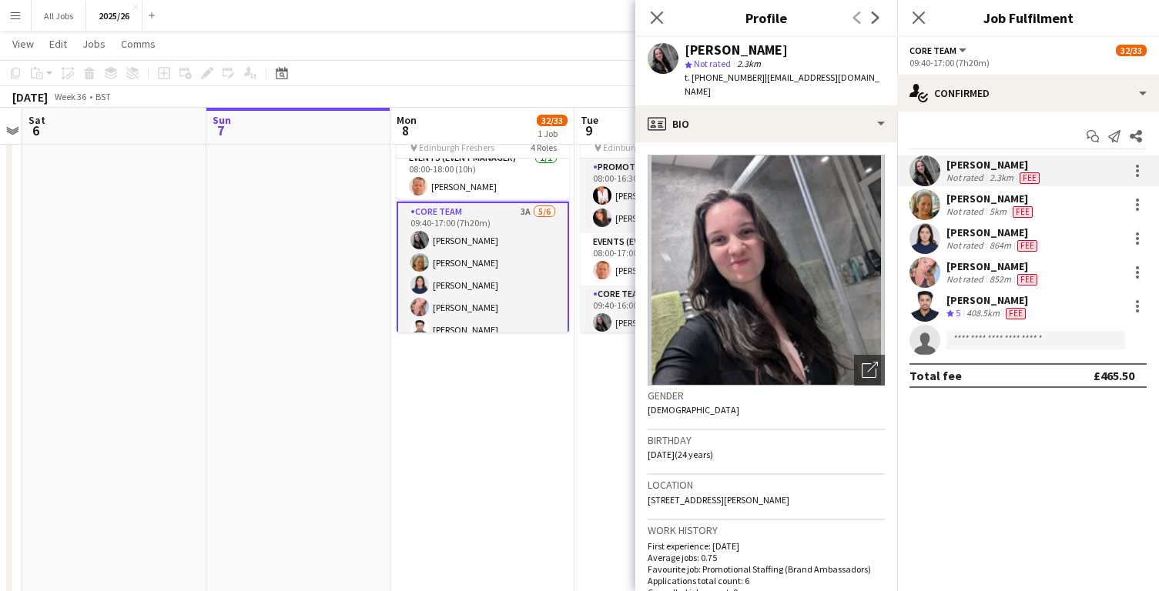
click at [977, 211] on div "Not rated" at bounding box center [966, 212] width 40 height 12
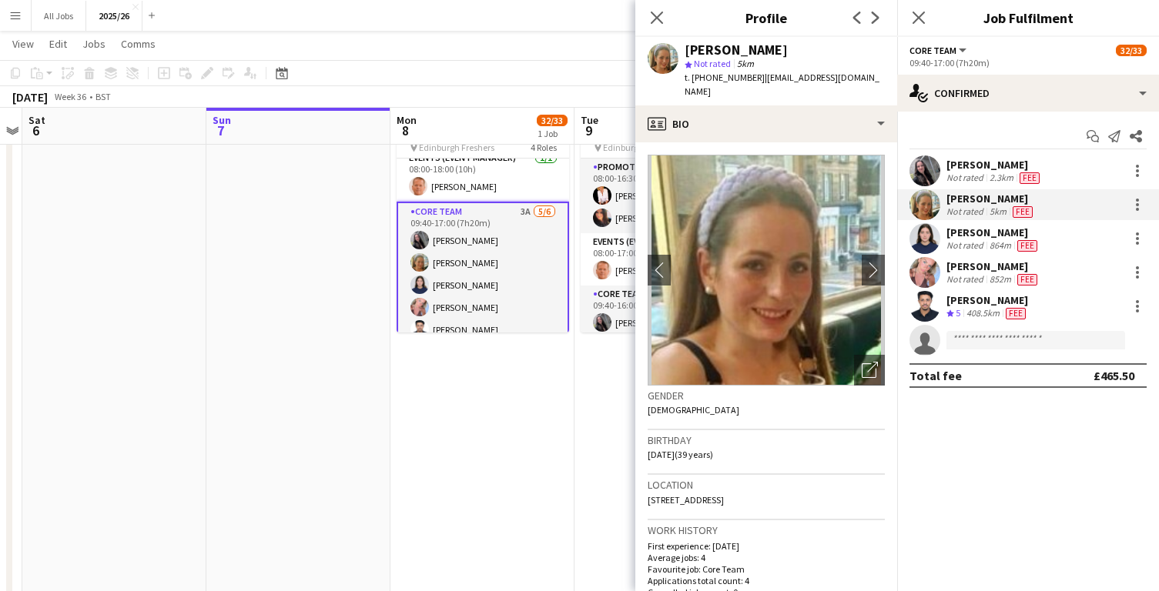
click at [976, 230] on div "Mia Duncan" at bounding box center [993, 233] width 94 height 14
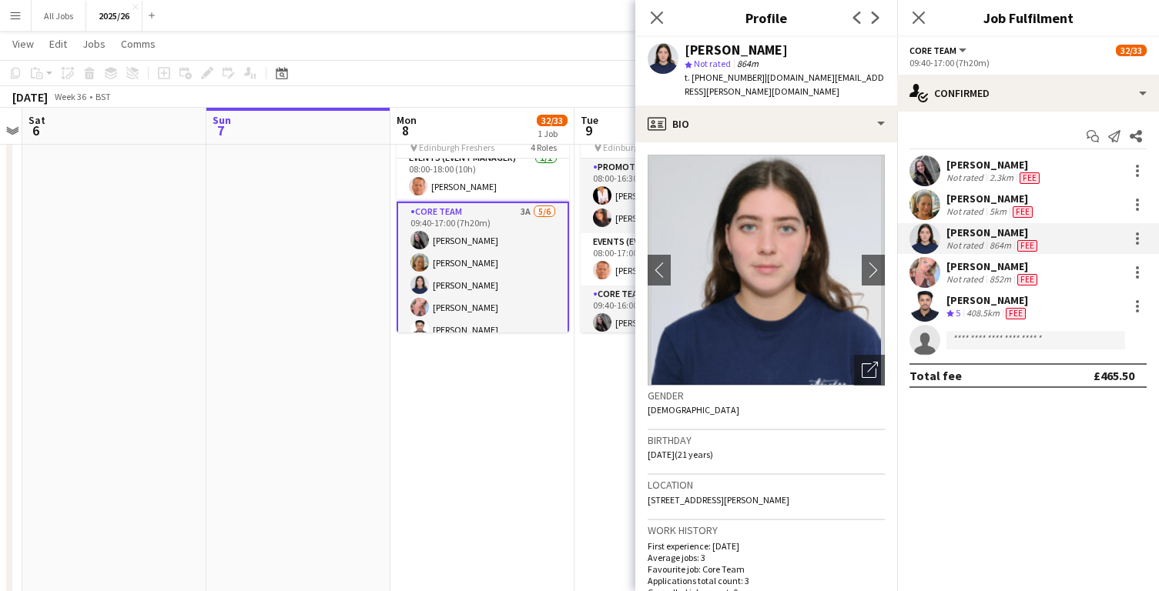
click at [982, 270] on div "Cicely Winkley" at bounding box center [993, 266] width 94 height 14
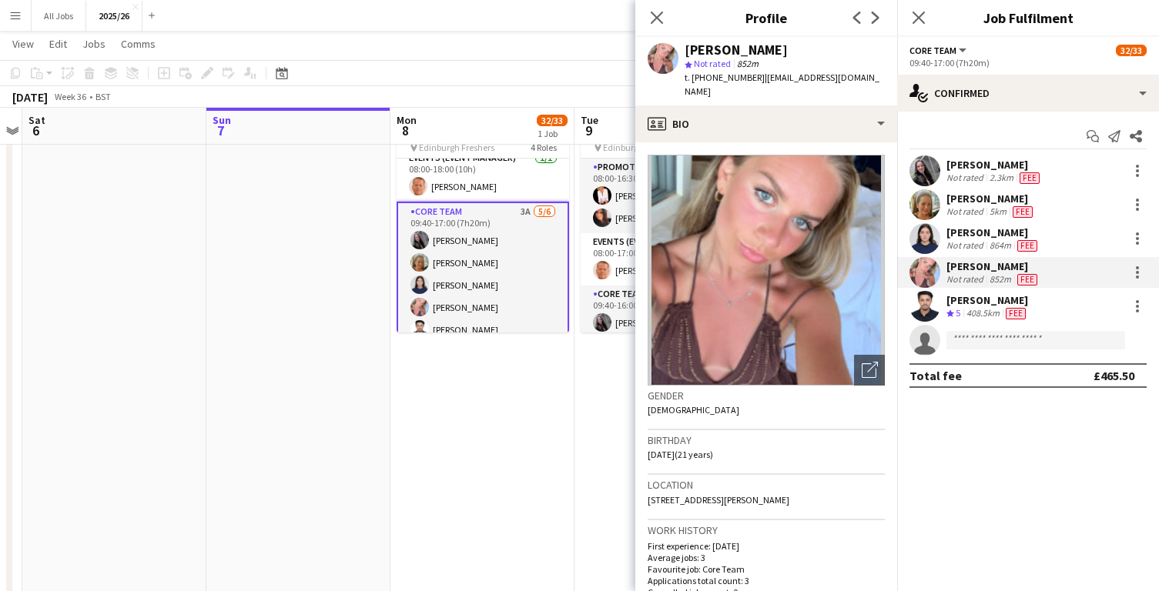
click at [986, 303] on div "Mohammed Idrees Khan" at bounding box center [987, 300] width 82 height 14
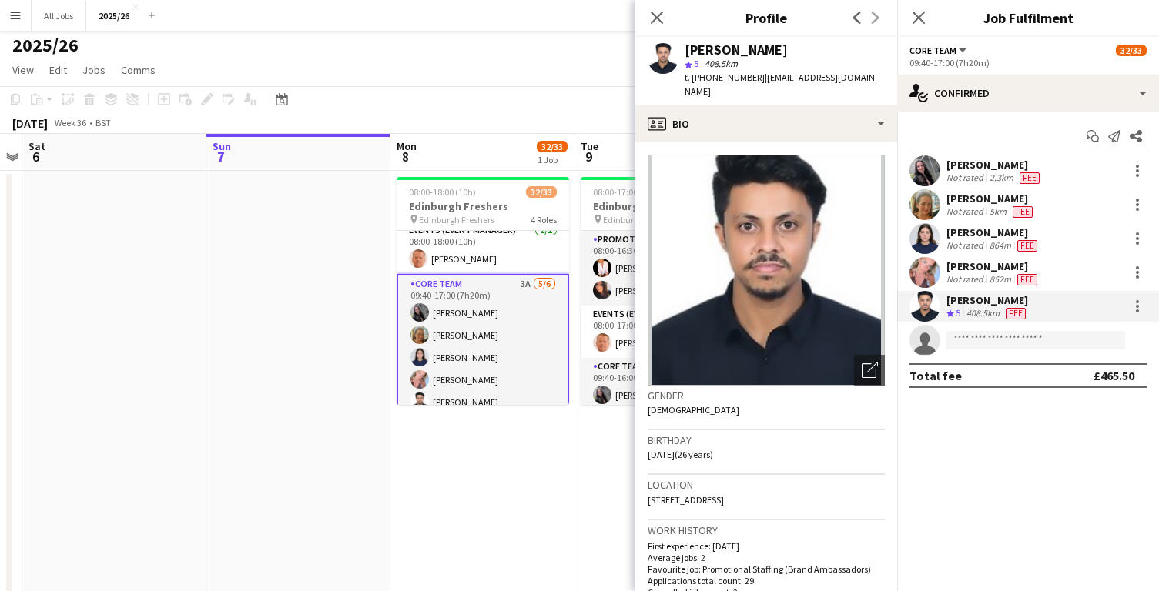
scroll to position [30, 0]
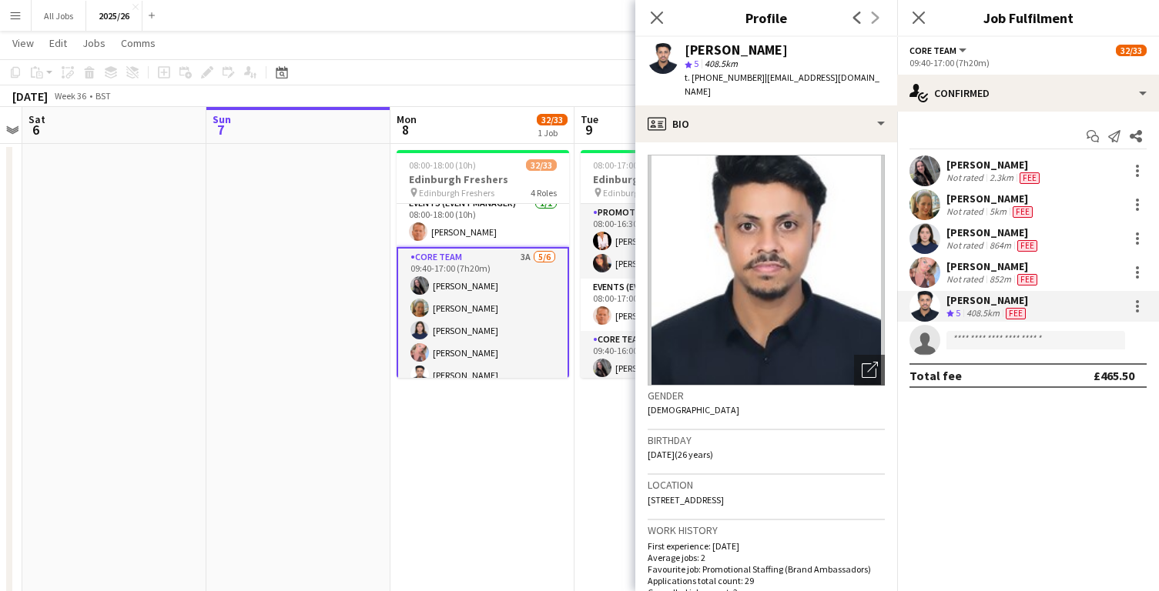
click at [960, 174] on div "Not rated" at bounding box center [966, 178] width 40 height 12
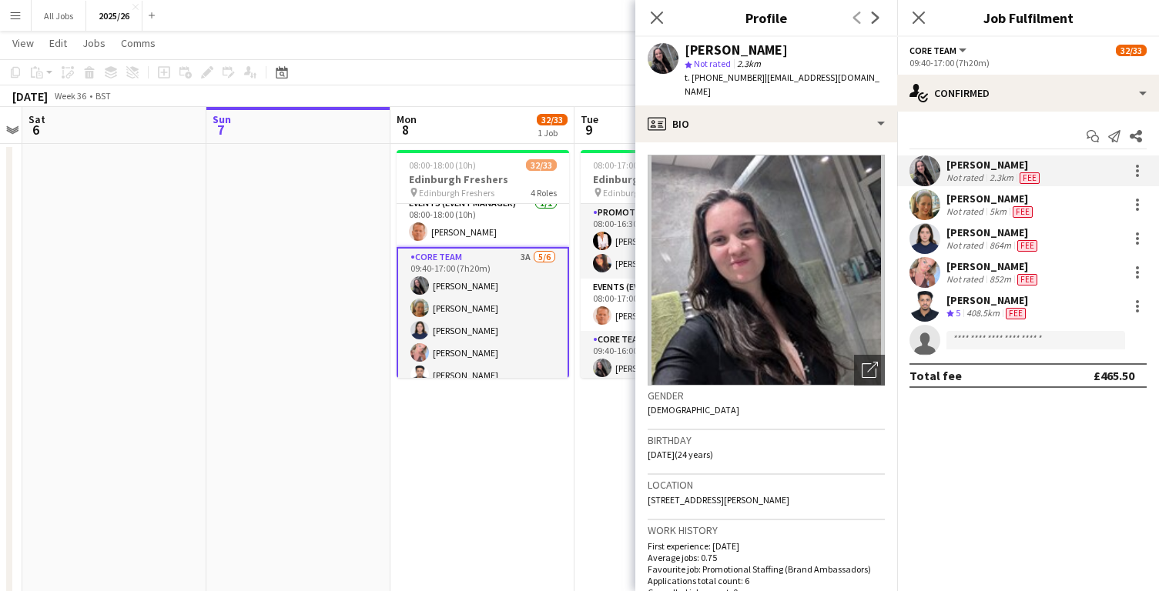
click at [968, 207] on div "Not rated" at bounding box center [966, 212] width 40 height 12
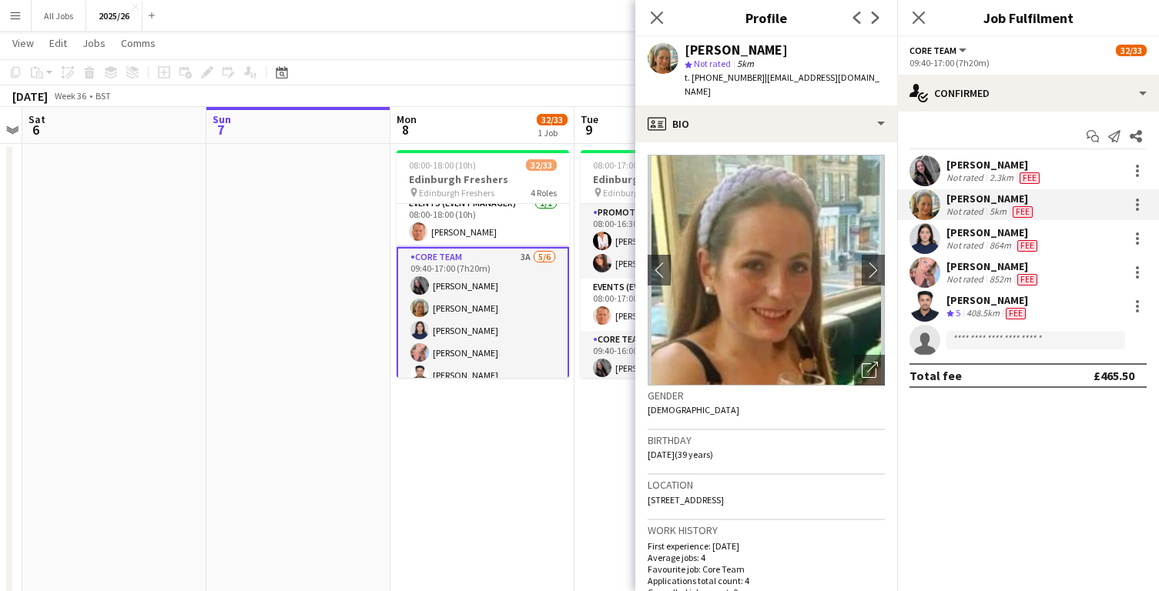
click at [975, 234] on div "Mia Duncan" at bounding box center [993, 233] width 94 height 14
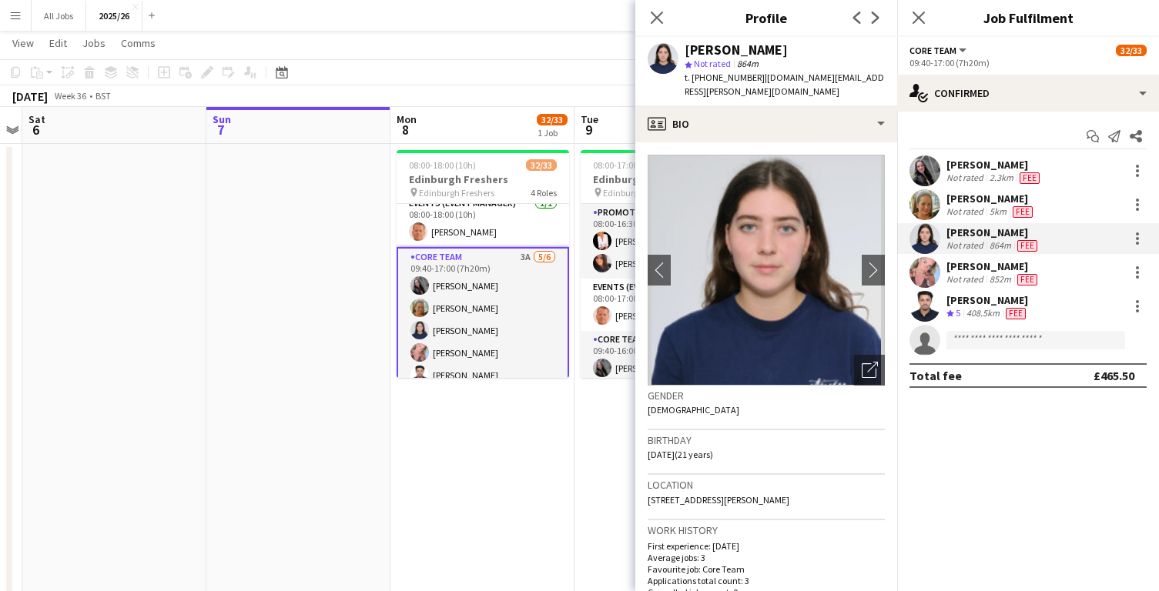
click at [980, 282] on div "Not rated" at bounding box center [966, 279] width 40 height 12
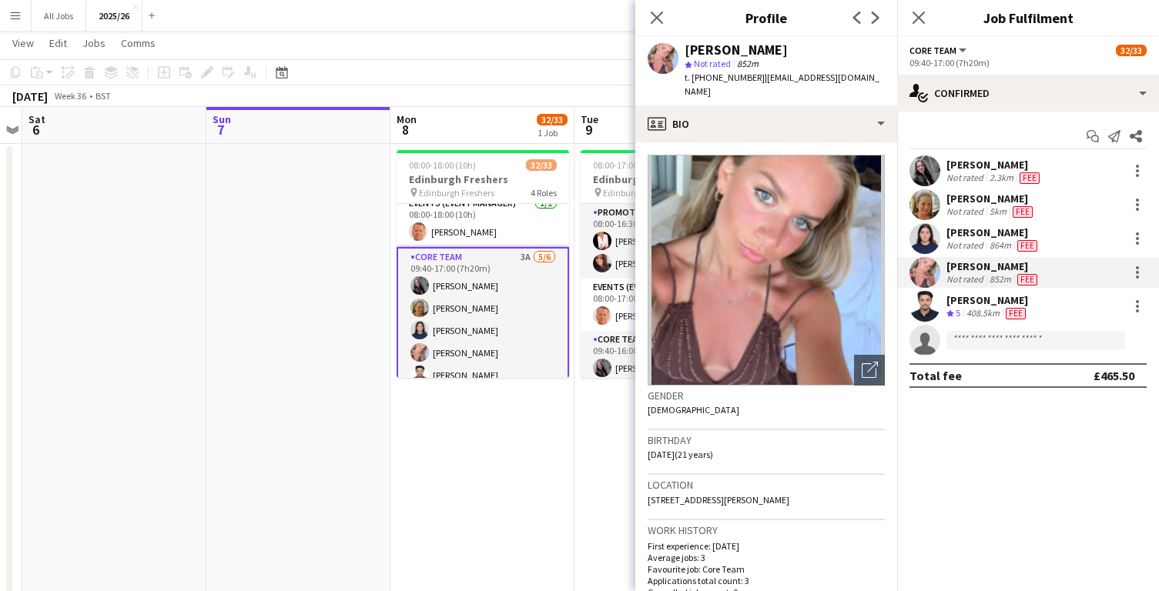
click at [985, 314] on div "408.5km" at bounding box center [982, 313] width 39 height 13
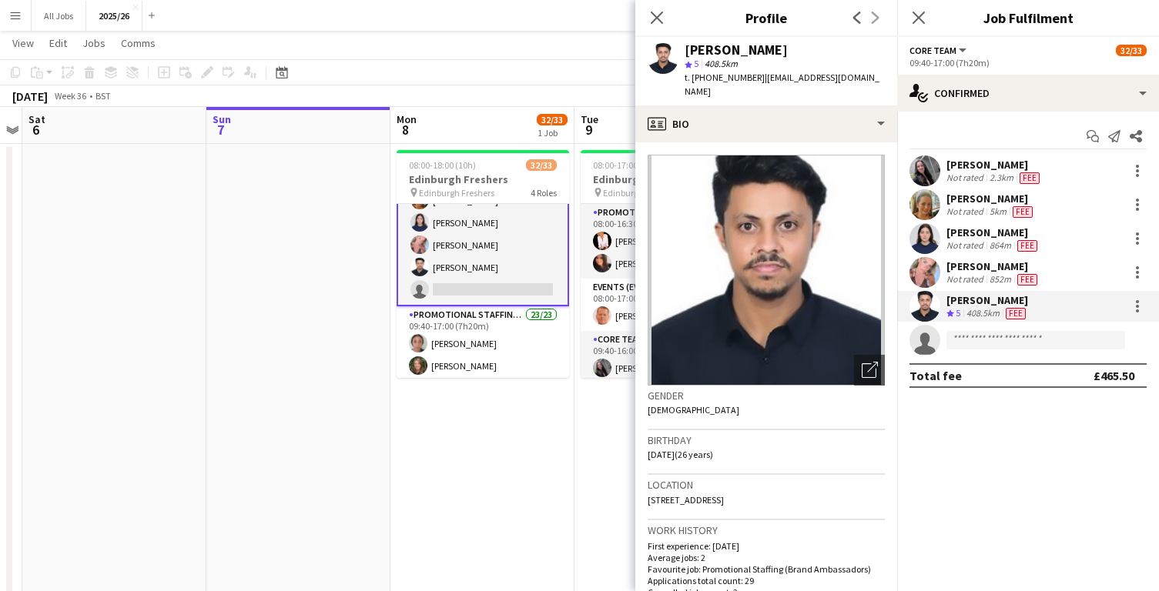
scroll to position [216, 0]
